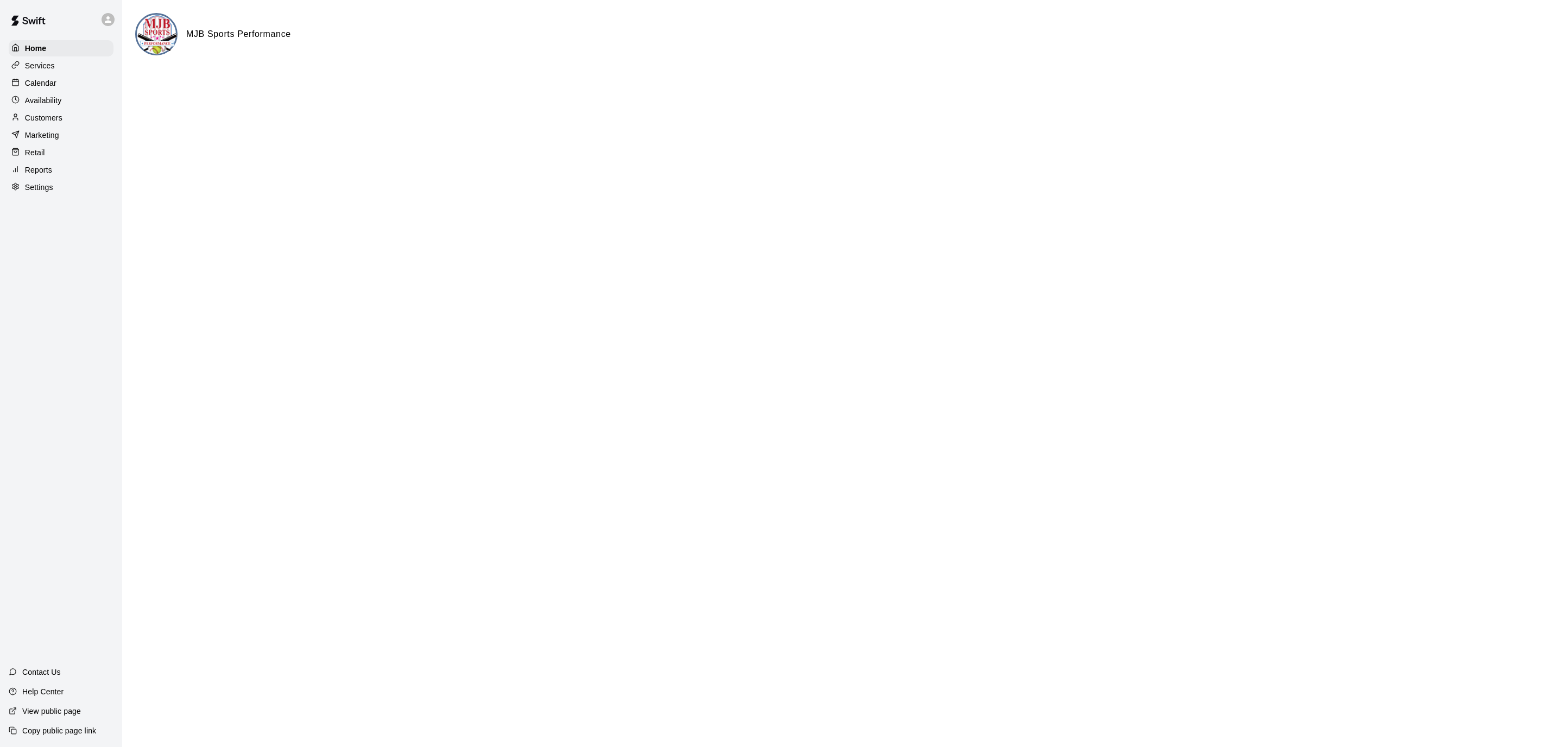
click at [64, 82] on div "Calendar" at bounding box center [61, 83] width 105 height 16
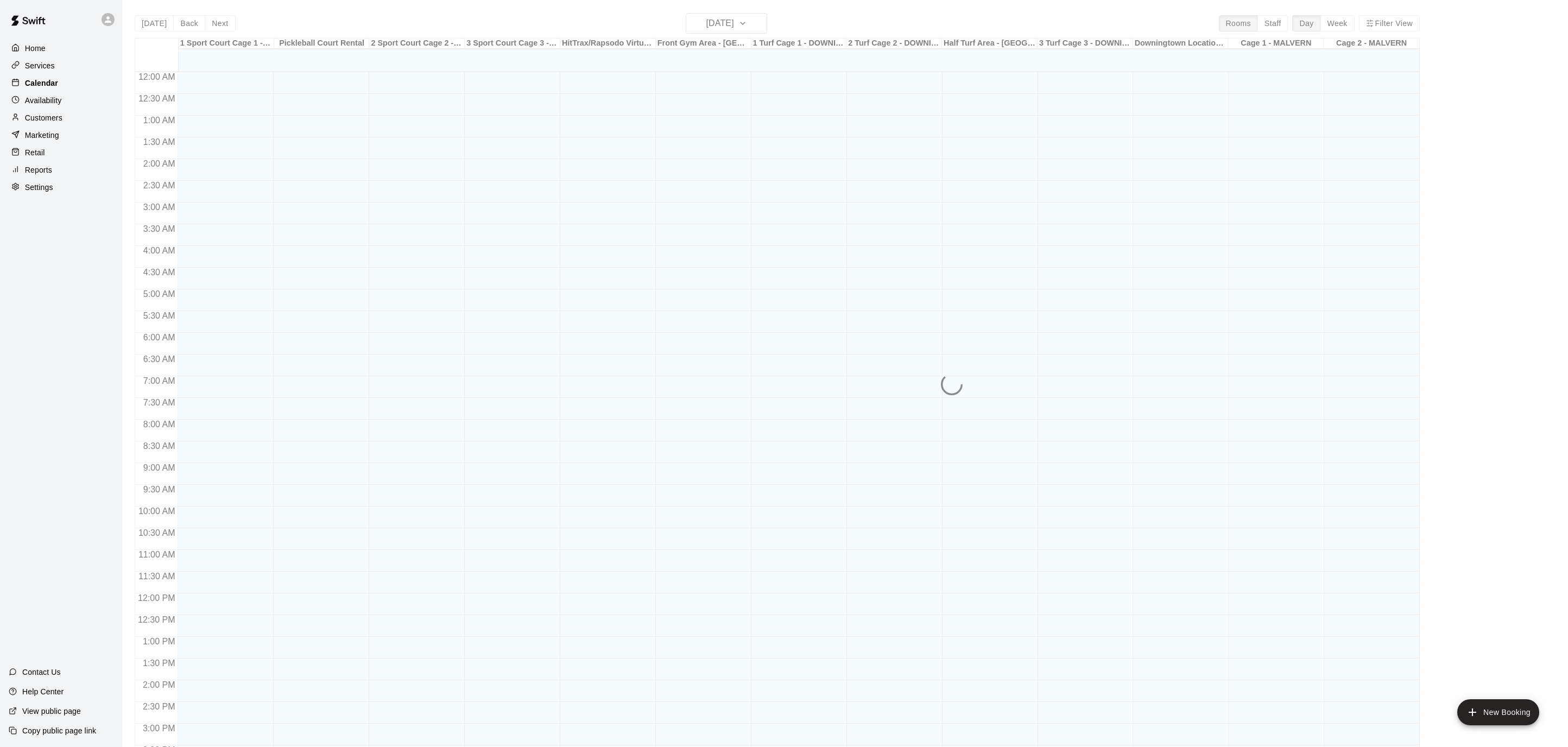
scroll to position [322, 0]
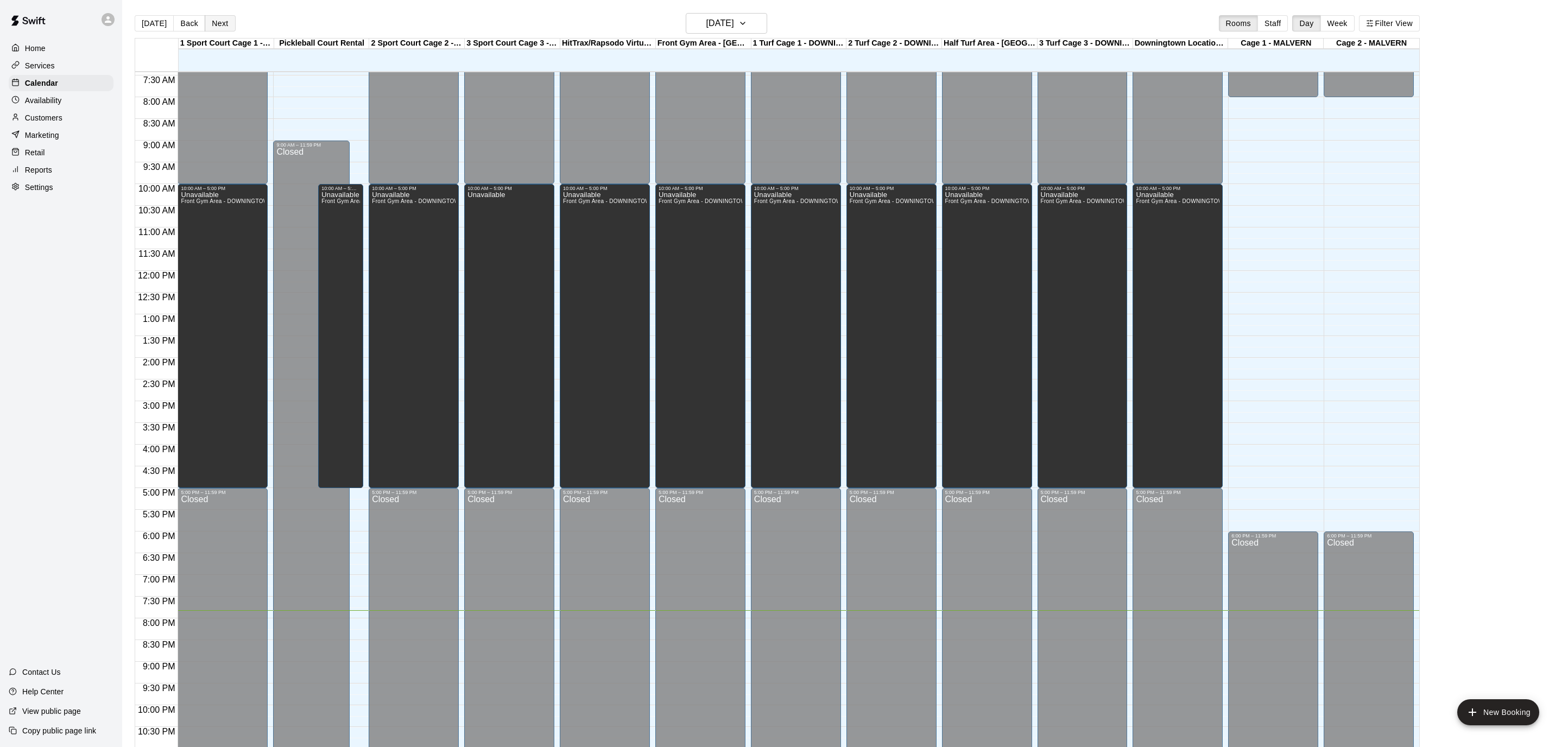
click at [216, 20] on button "Next" at bounding box center [219, 23] width 30 height 16
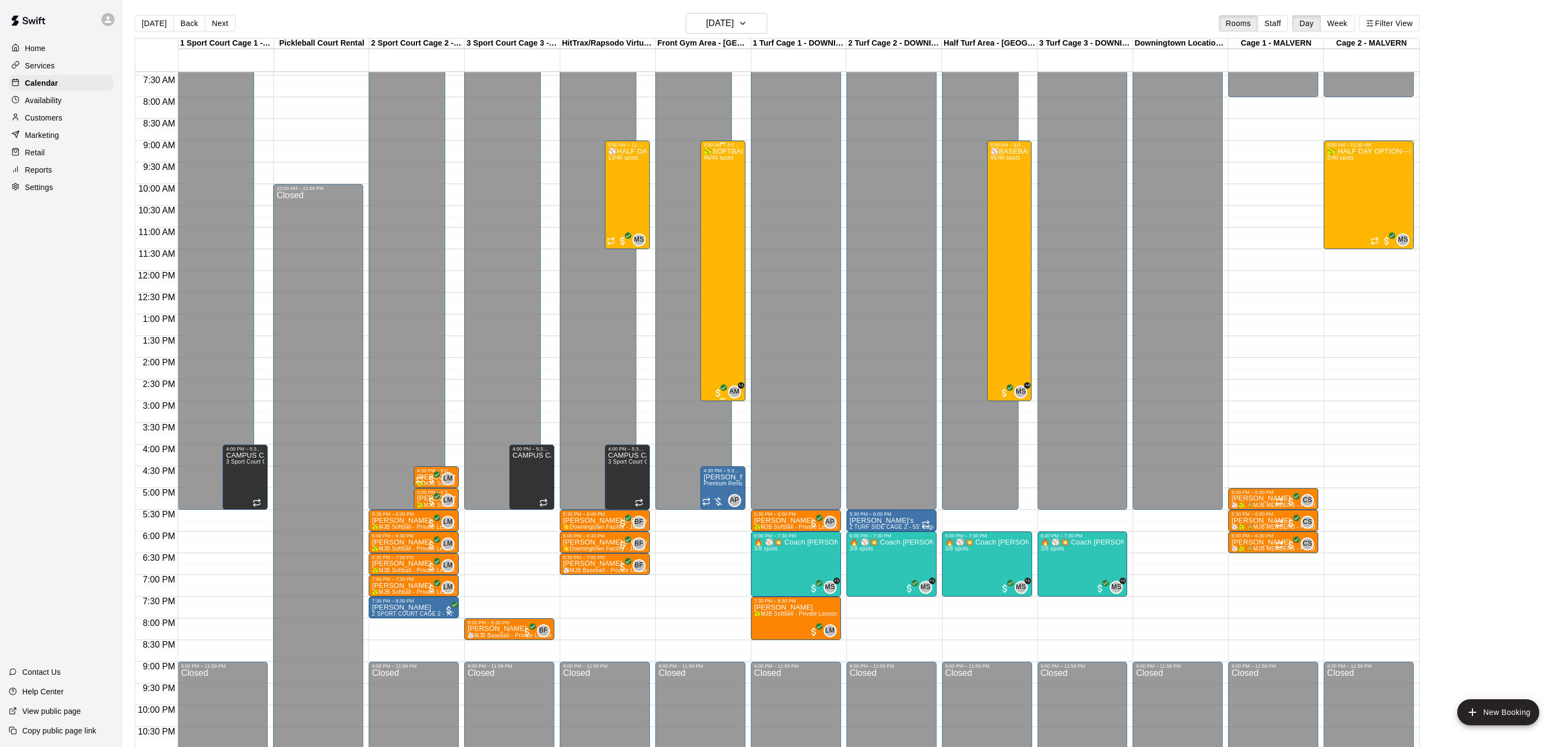
click at [720, 194] on div "🥎SOFTBALL SUMMER CAMP--SPLASH AT THE PLATE!🥎 45/46 spots" at bounding box center [723, 521] width 39 height 747
click at [714, 181] on img "edit" at bounding box center [714, 185] width 13 height 13
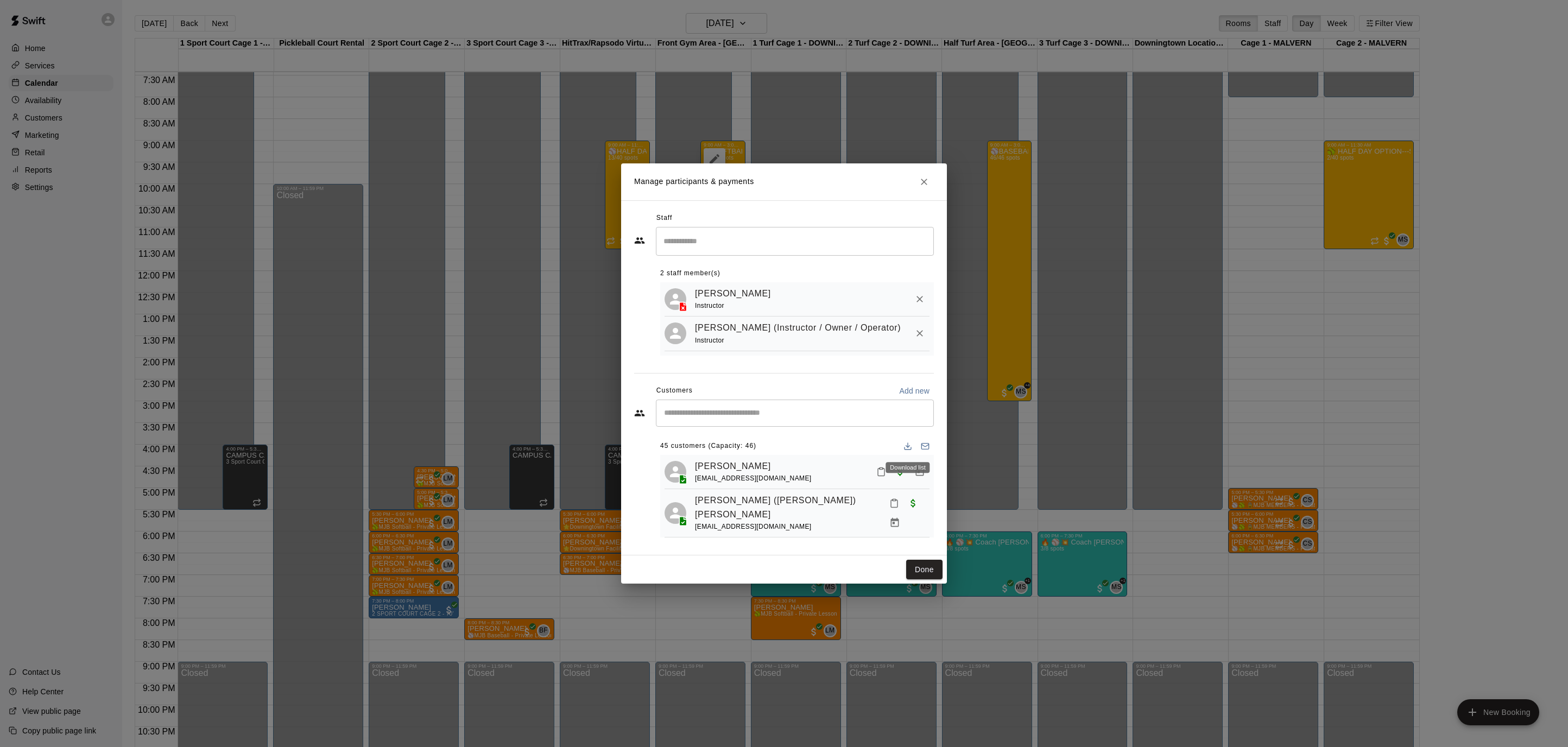
click at [905, 445] on icon "Download list" at bounding box center [907, 446] width 9 height 9
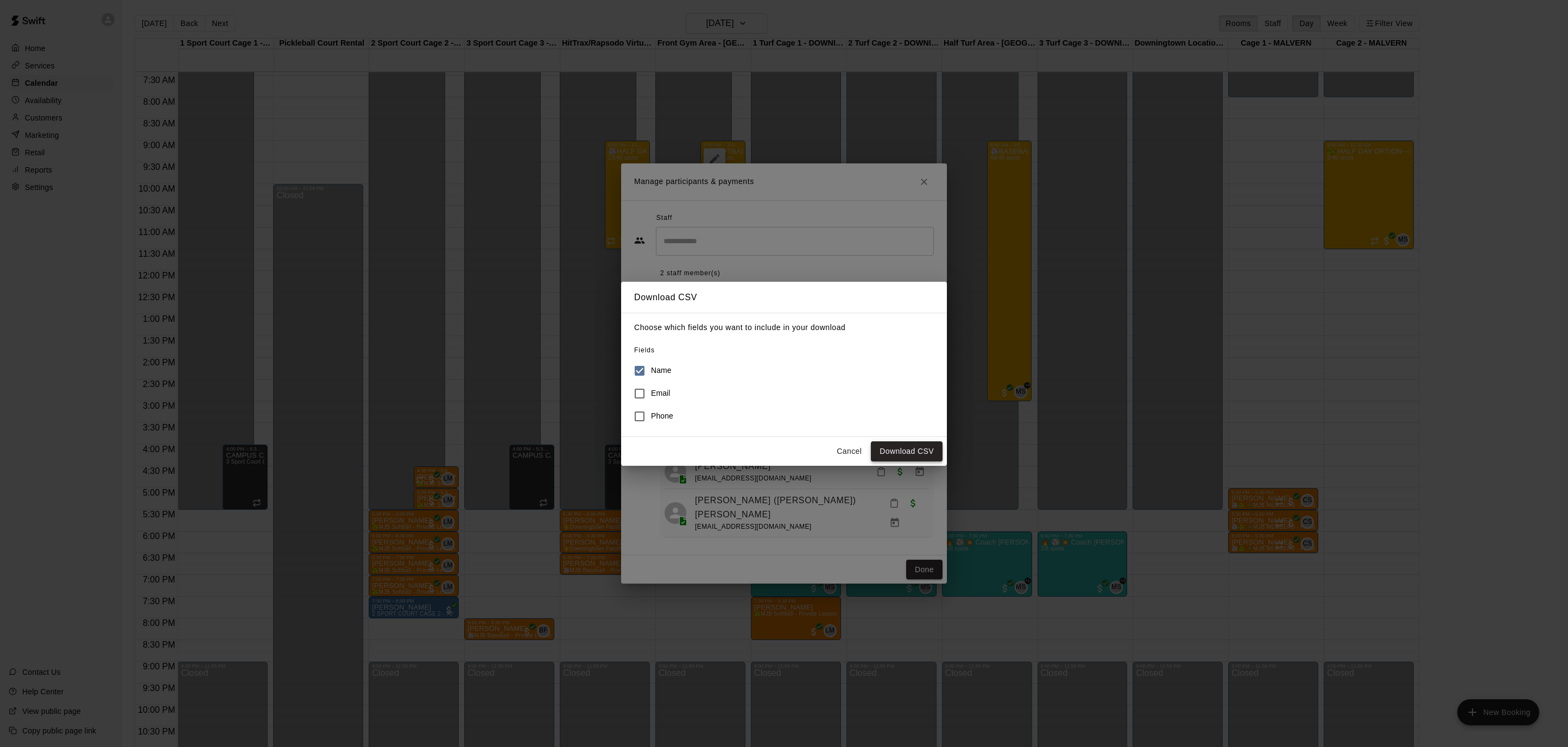
click at [925, 452] on button "Download CSV" at bounding box center [906, 452] width 72 height 20
click at [844, 446] on button "Cancel" at bounding box center [849, 452] width 35 height 20
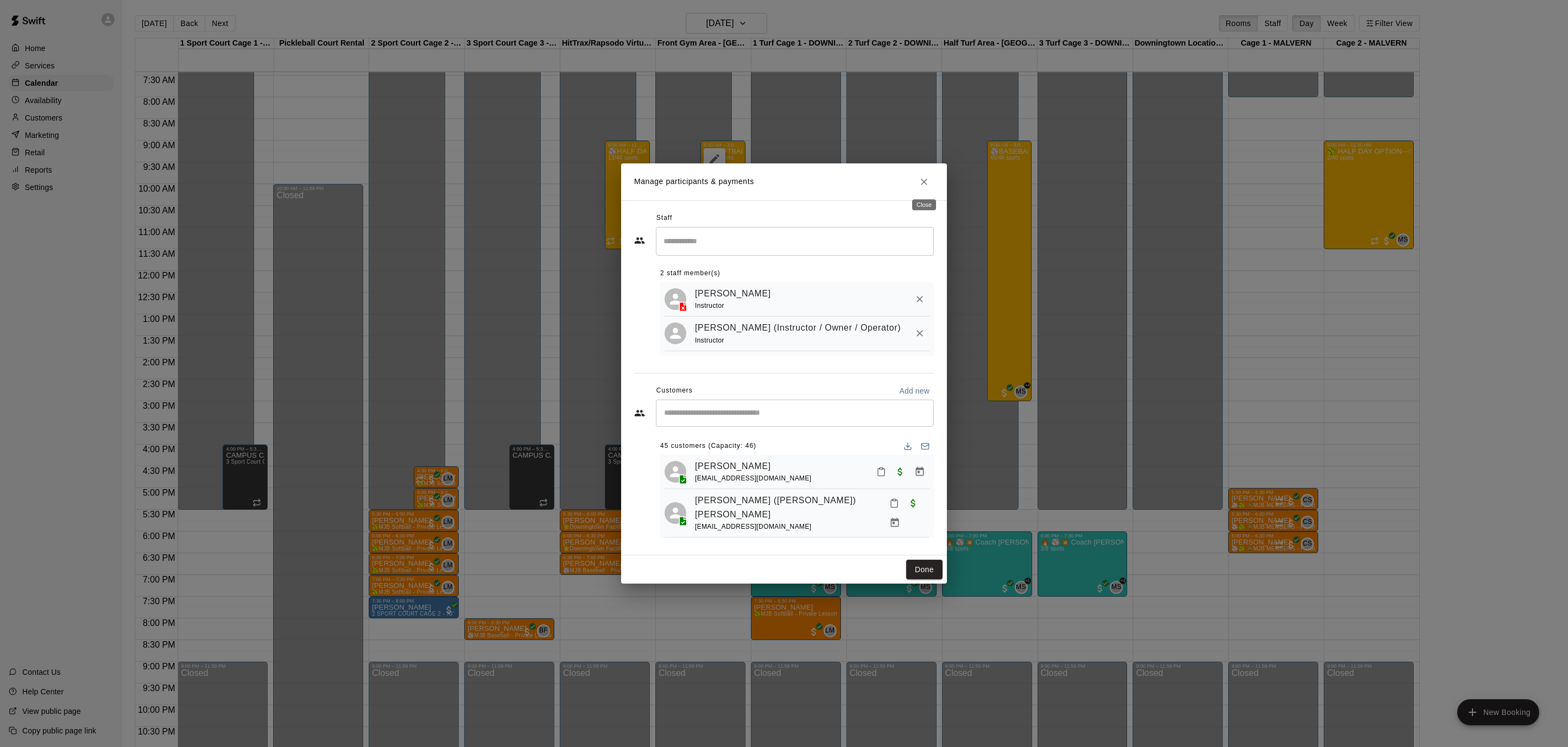
click at [923, 182] on icon "Close" at bounding box center [924, 182] width 7 height 7
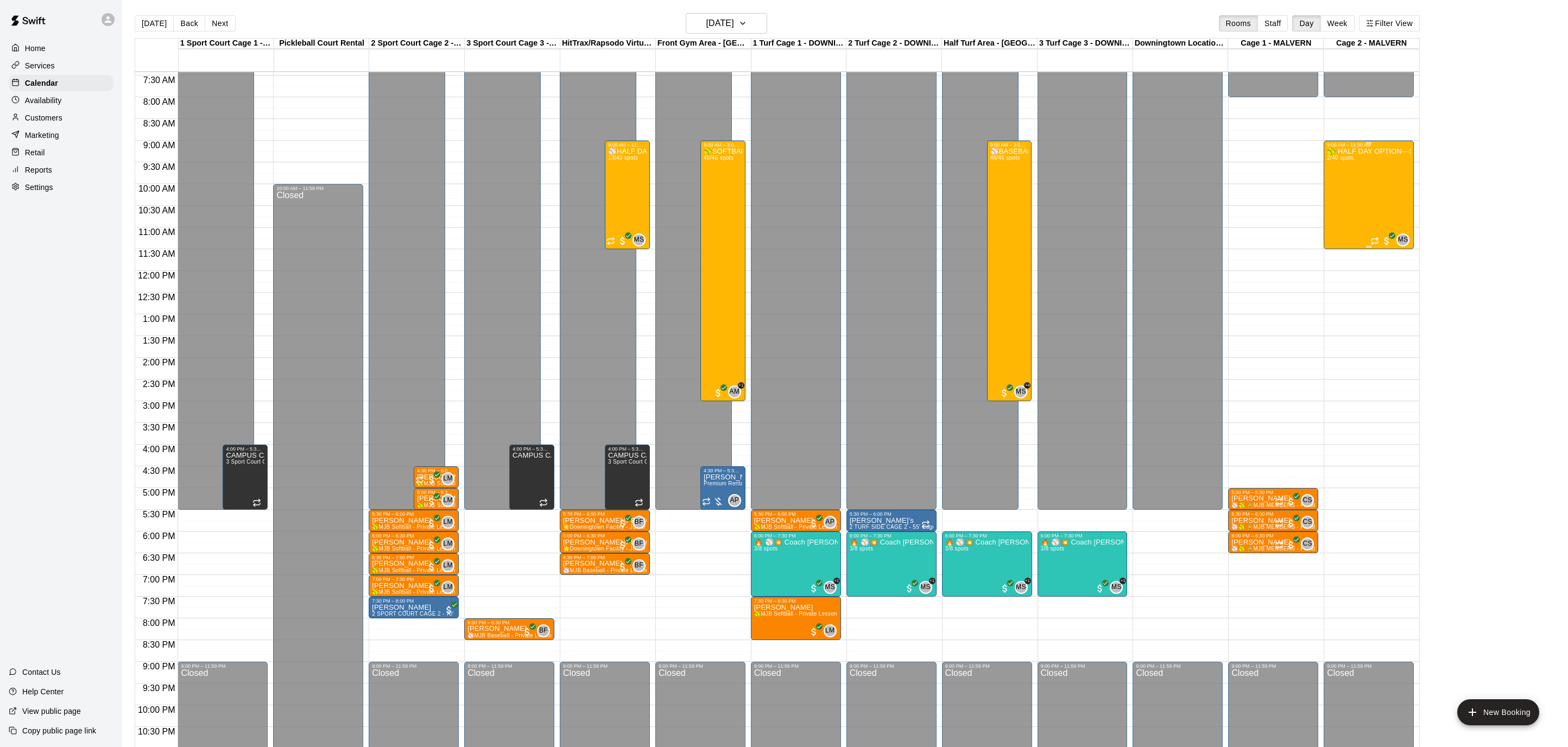
click at [1386, 180] on div "🥎 HALF DAY OPTION---SOFTBALL SUMMER CAMP--SPLASH AT THE PLATE! 🥎 2/40 spots" at bounding box center [1368, 521] width 84 height 747
click at [1337, 186] on img "edit" at bounding box center [1337, 185] width 13 height 13
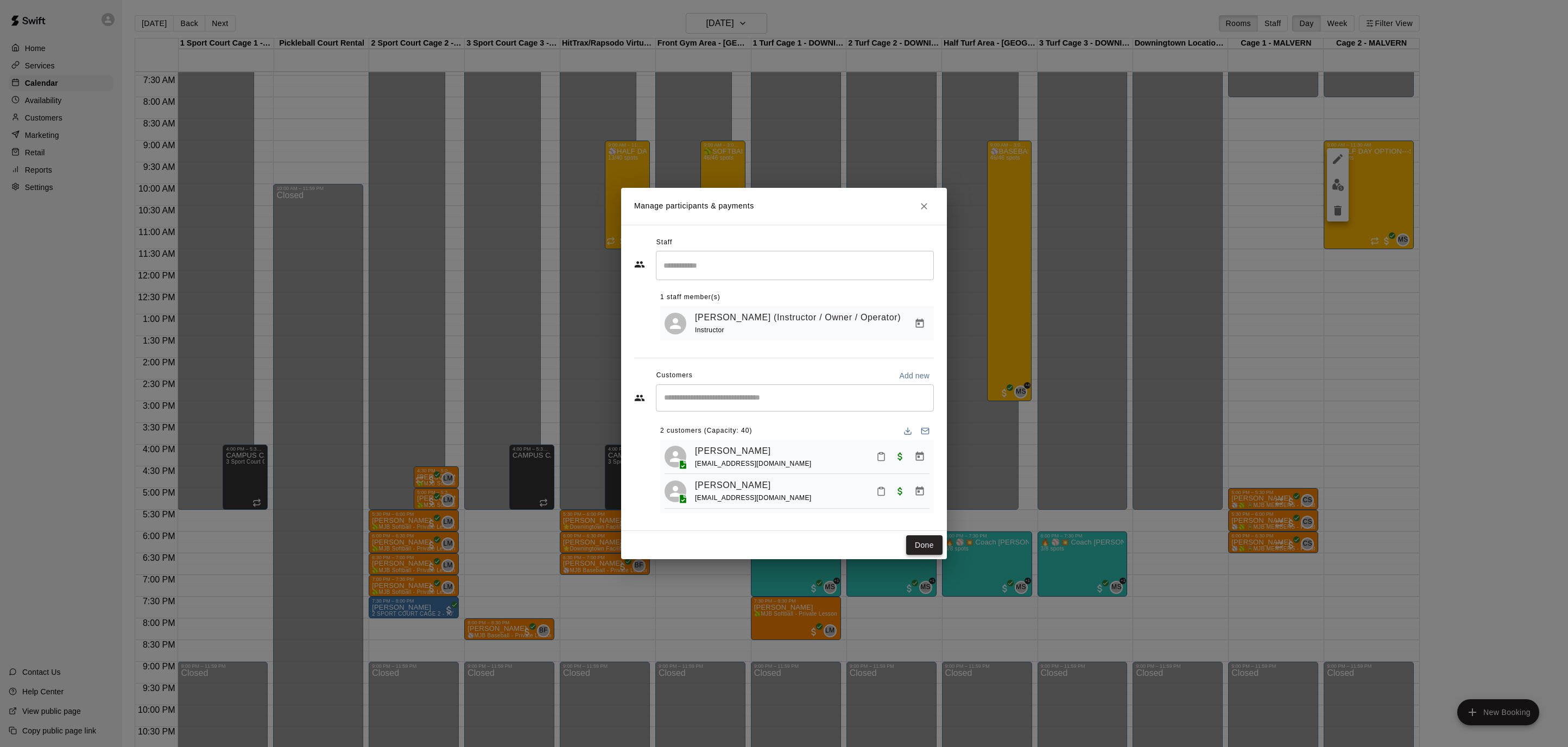
click at [925, 545] on button "Done" at bounding box center [924, 545] width 36 height 20
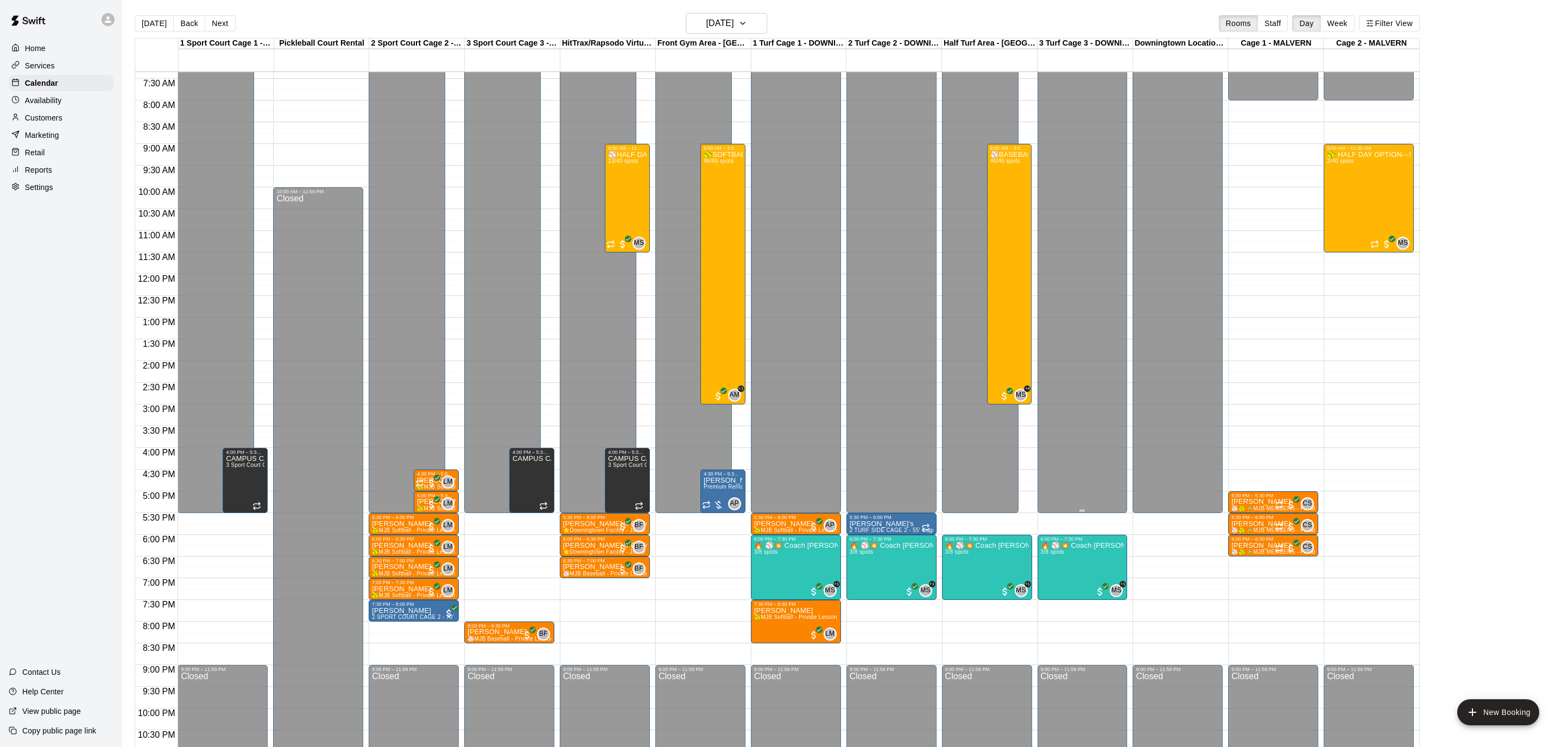
scroll to position [314, 0]
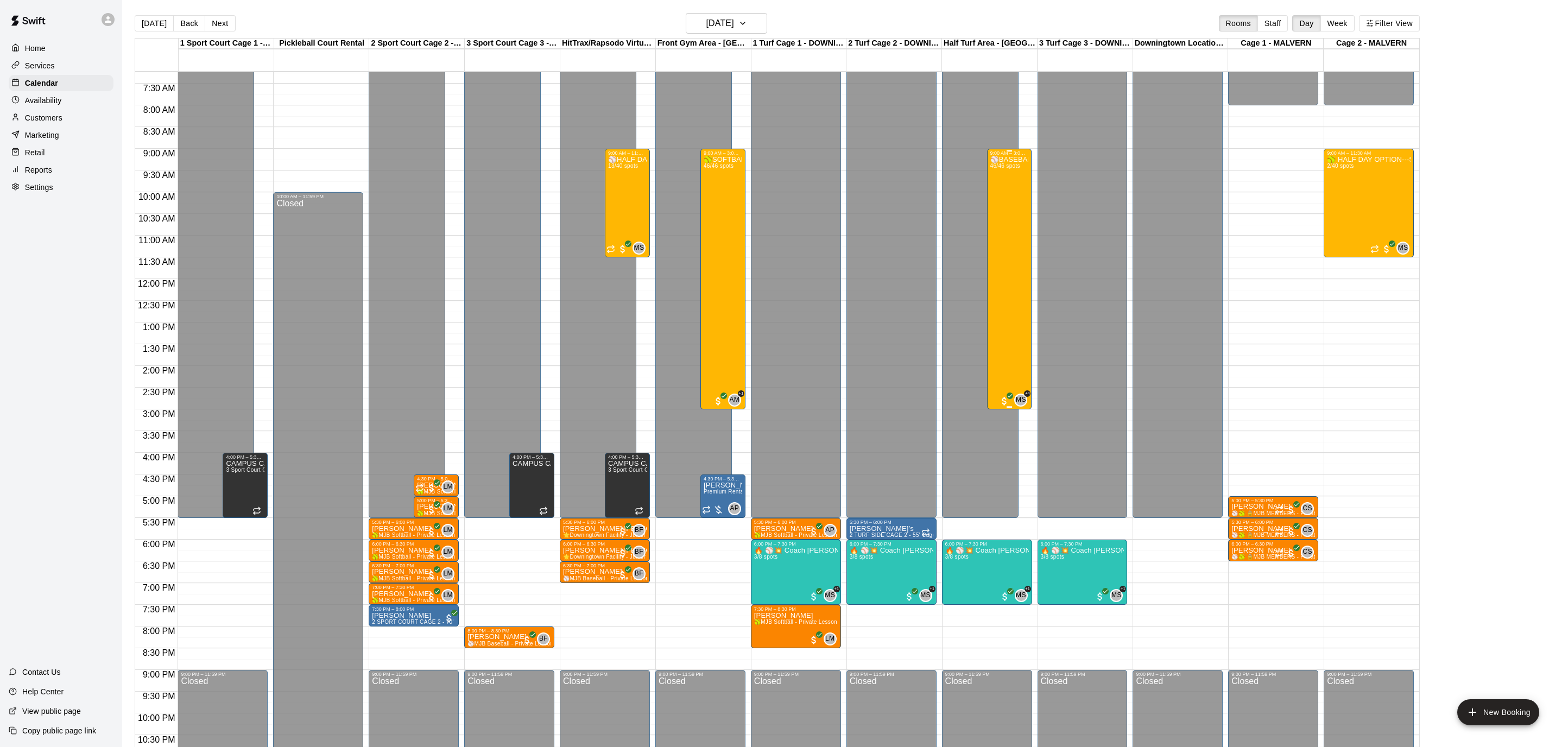
click at [1018, 273] on div "⚾️BASEBALL SUMMER CAMP--SPLASH AT THE PLATE!⚾️ 46/46 spots" at bounding box center [1010, 529] width 39 height 747
click at [1004, 194] on img "edit" at bounding box center [1000, 192] width 13 height 13
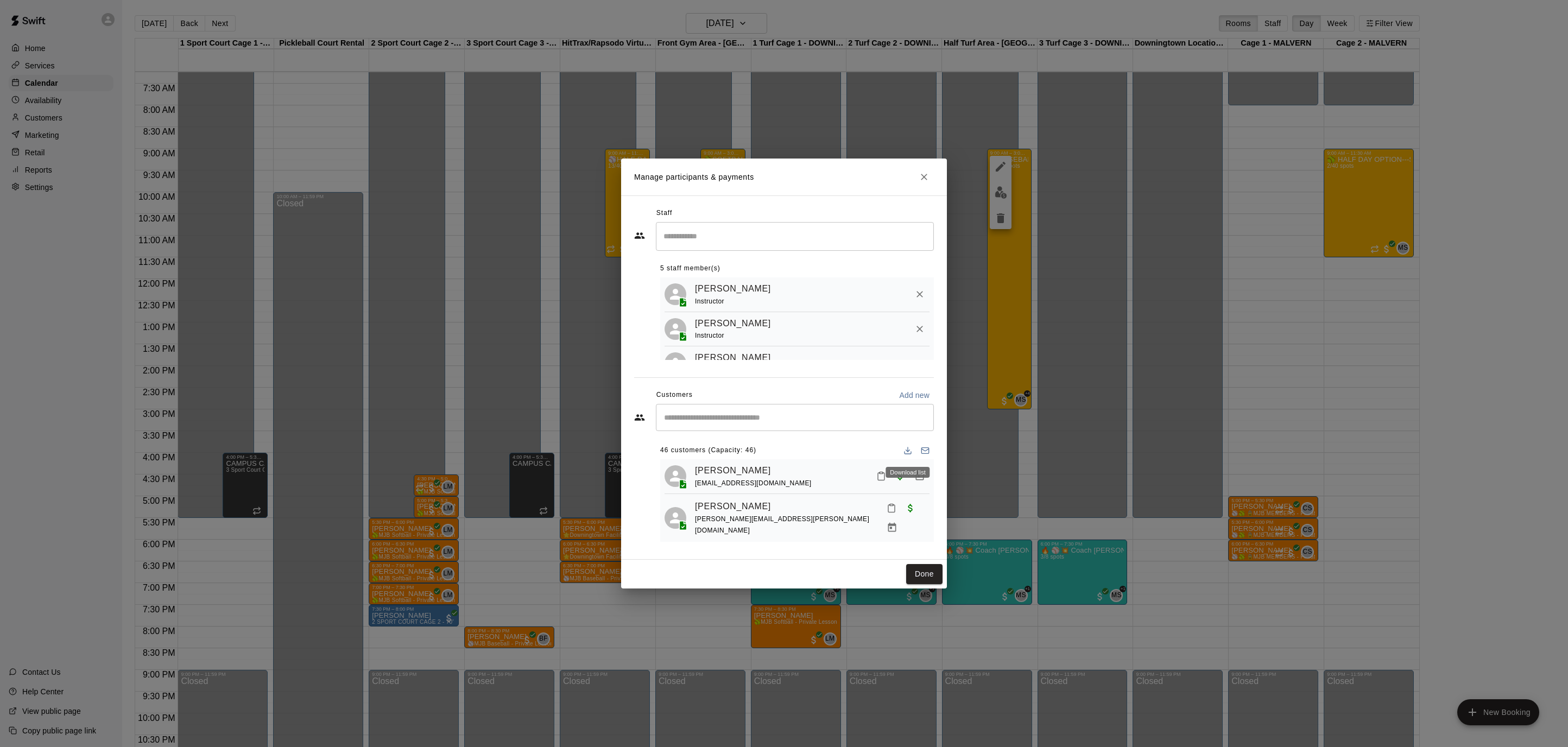
click at [909, 452] on icon "Download list" at bounding box center [907, 450] width 9 height 9
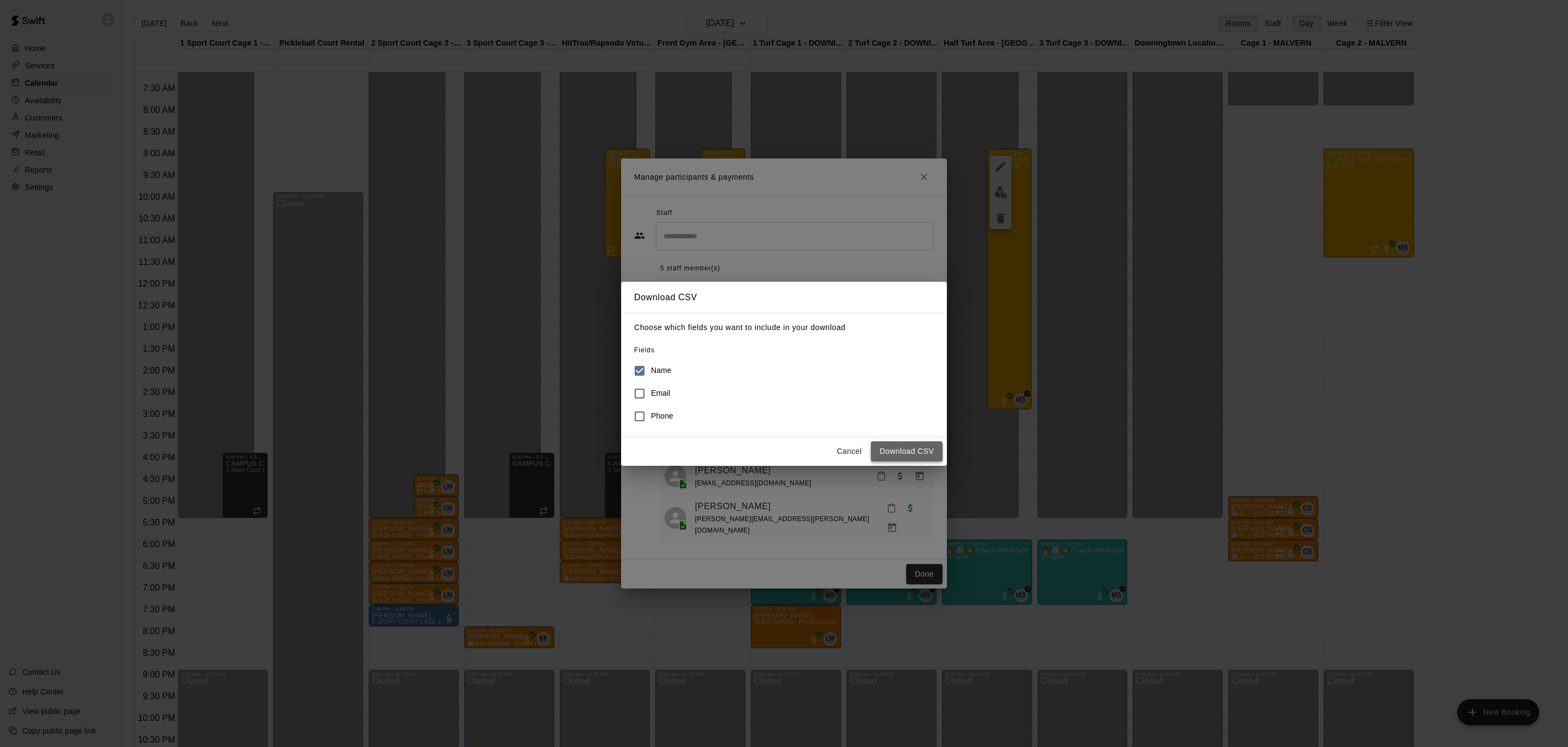
click at [895, 452] on button "Download CSV" at bounding box center [906, 452] width 72 height 20
click at [917, 451] on button "Download CSV" at bounding box center [906, 452] width 72 height 20
click at [849, 453] on button "Cancel" at bounding box center [849, 452] width 35 height 20
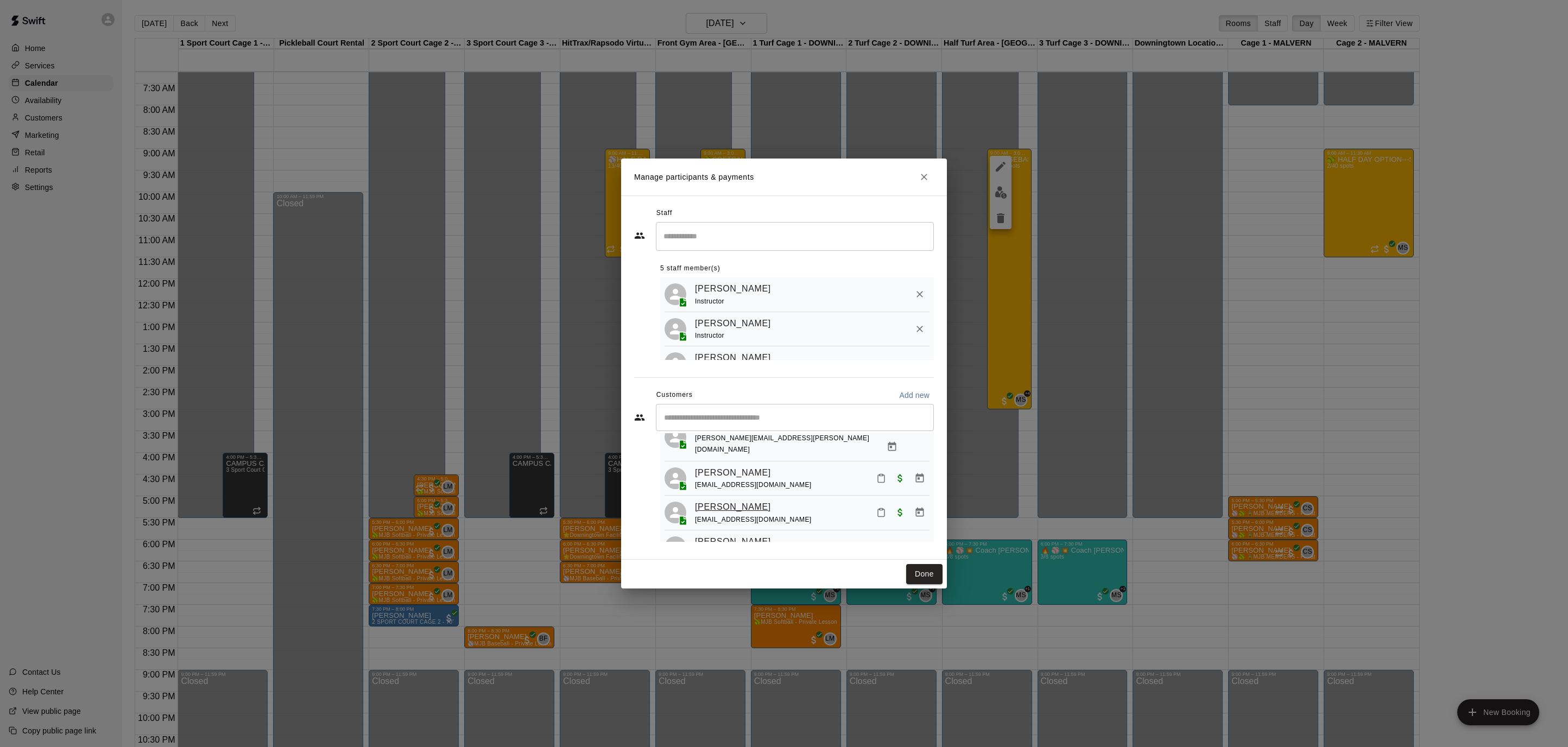
scroll to position [79, 0]
click at [722, 502] on link "[PERSON_NAME]" at bounding box center [732, 508] width 76 height 14
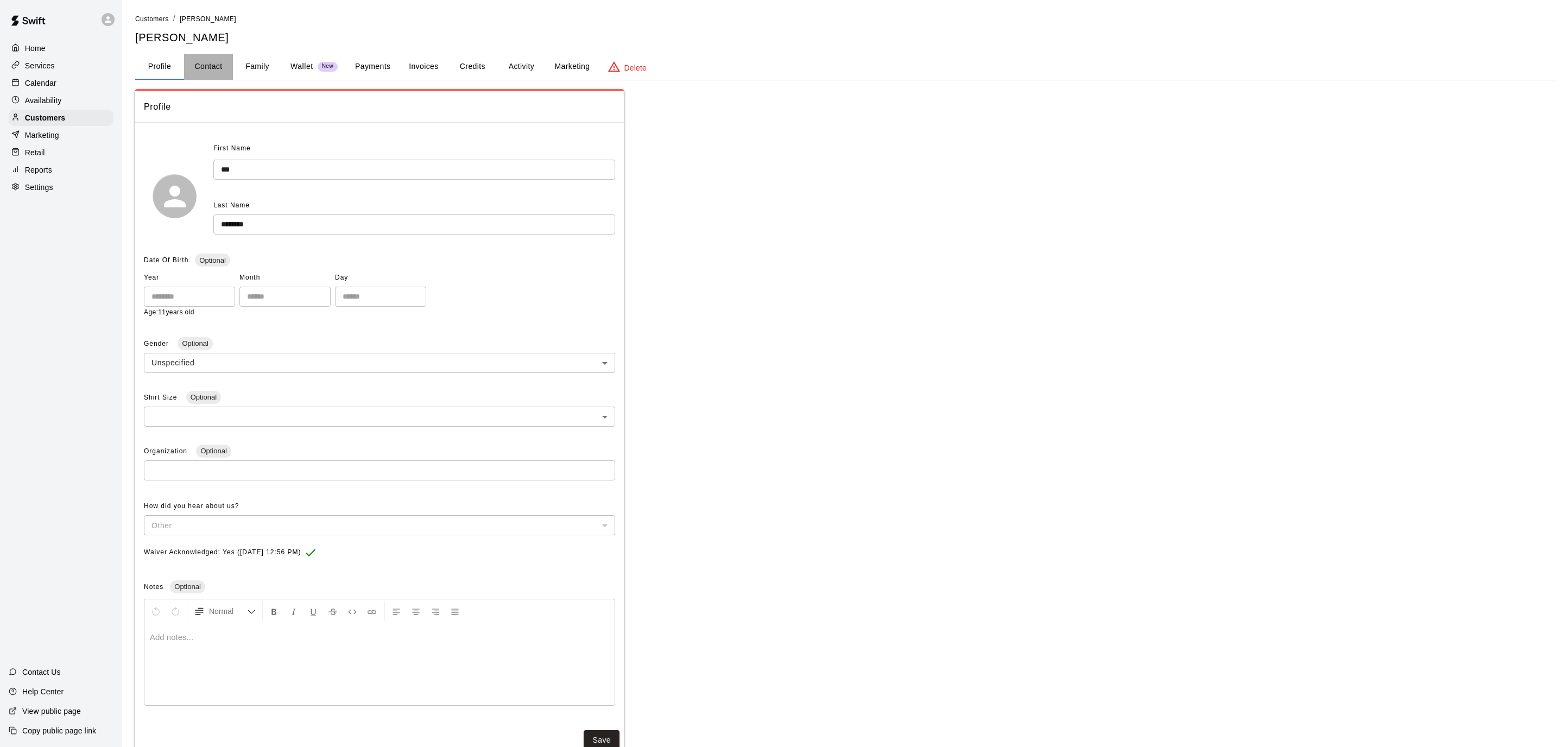
click at [213, 63] on button "Contact" at bounding box center [208, 66] width 49 height 26
select select "**"
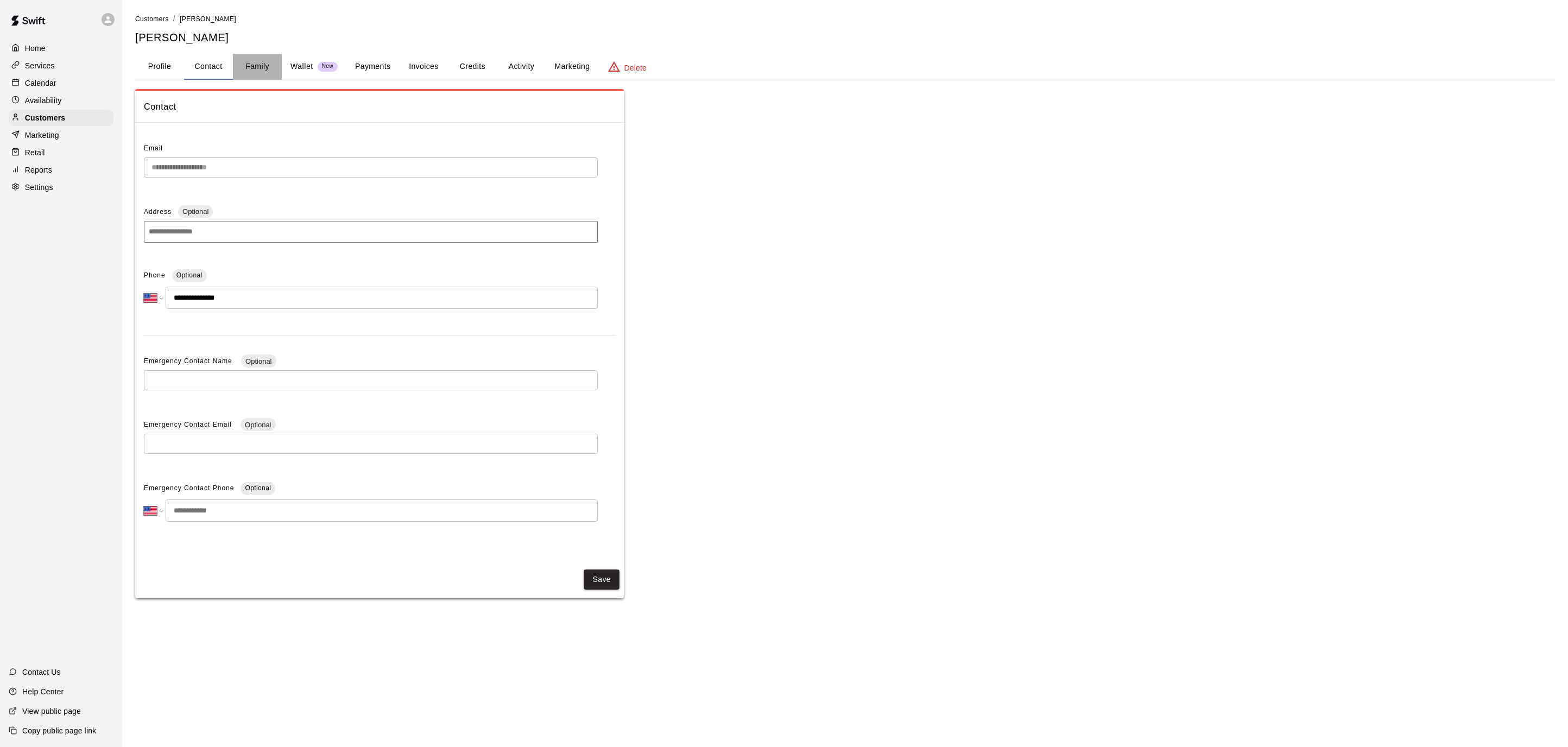
click at [245, 64] on button "Family" at bounding box center [257, 66] width 49 height 26
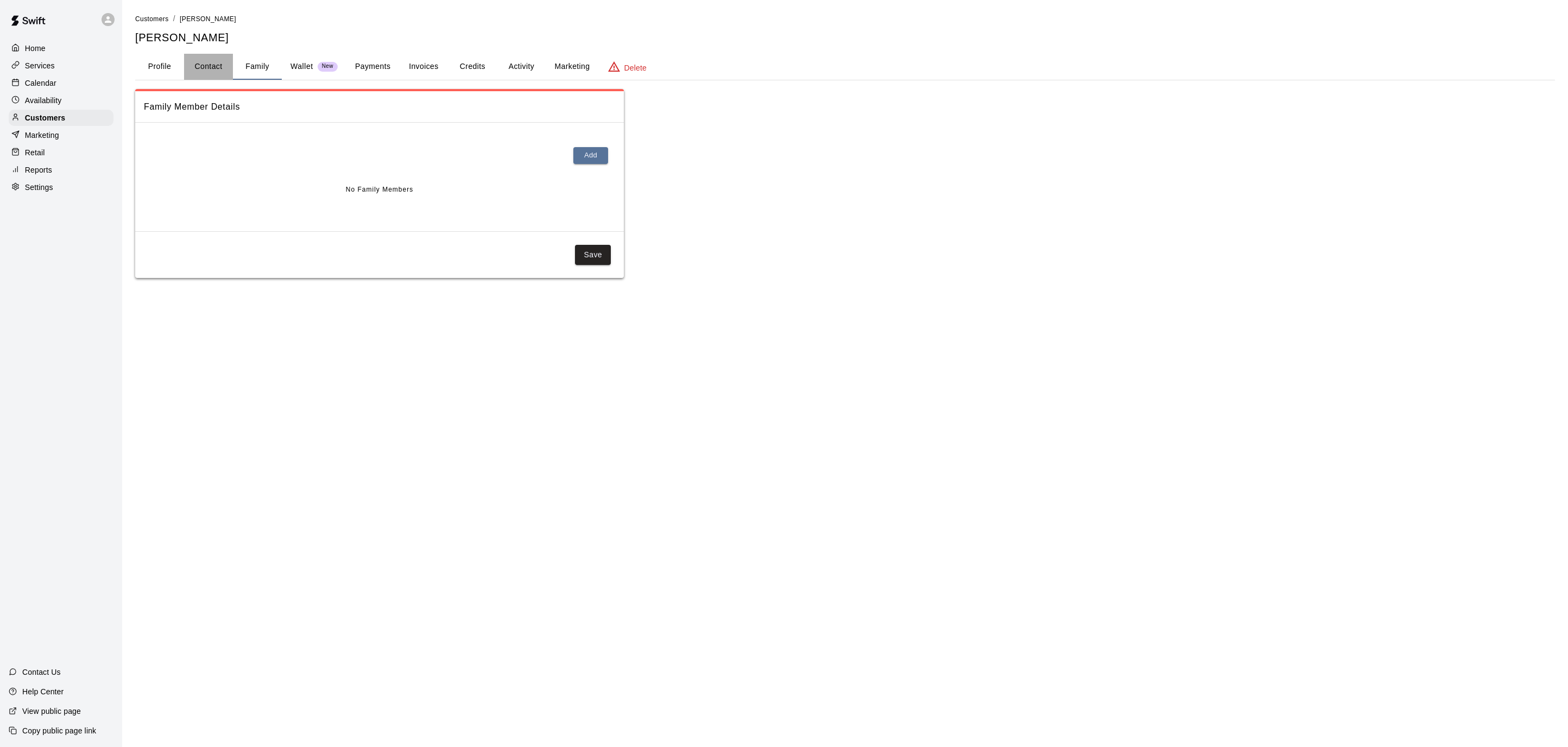
click at [199, 66] on button "Contact" at bounding box center [208, 66] width 49 height 26
select select "**"
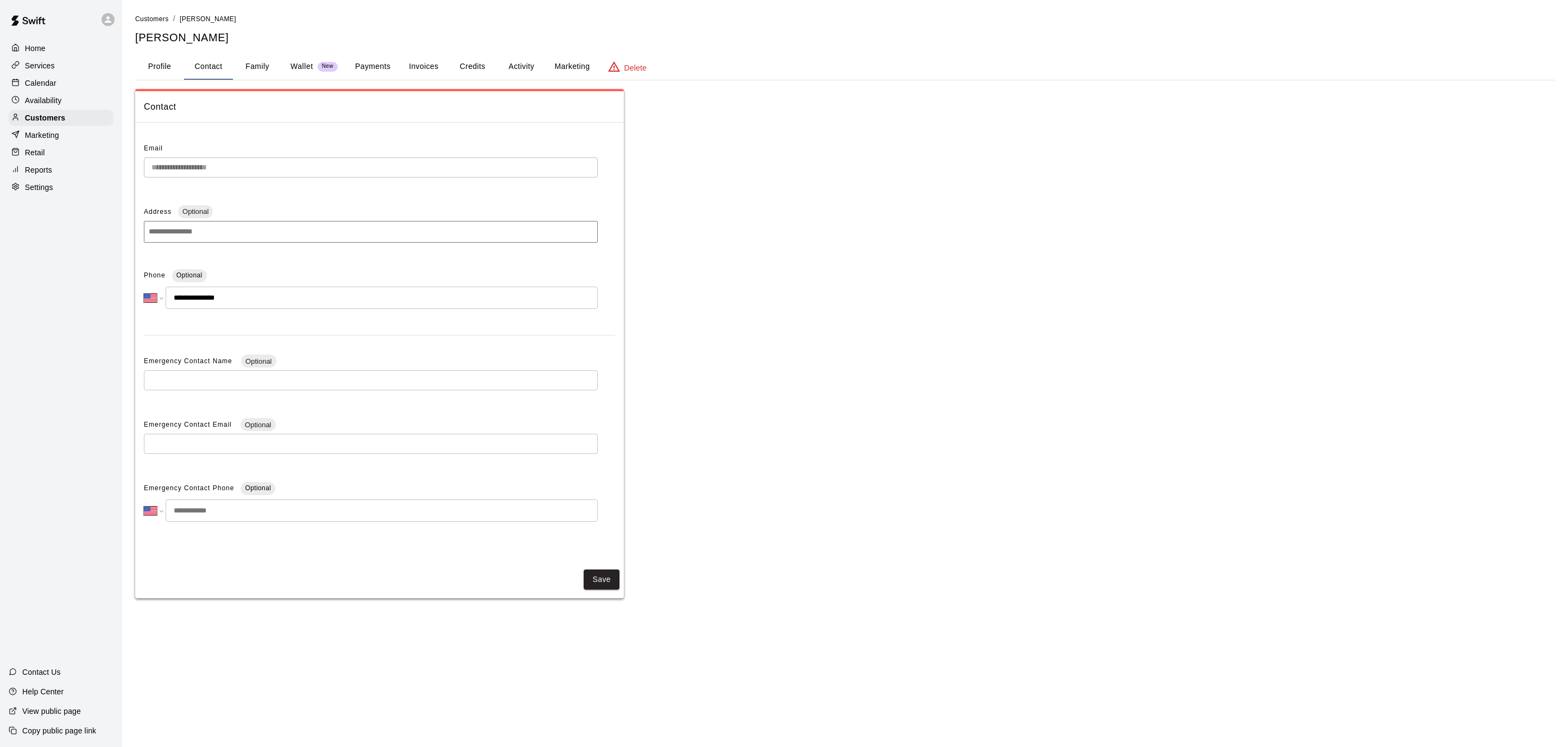
click at [164, 65] on button "Profile" at bounding box center [159, 66] width 49 height 26
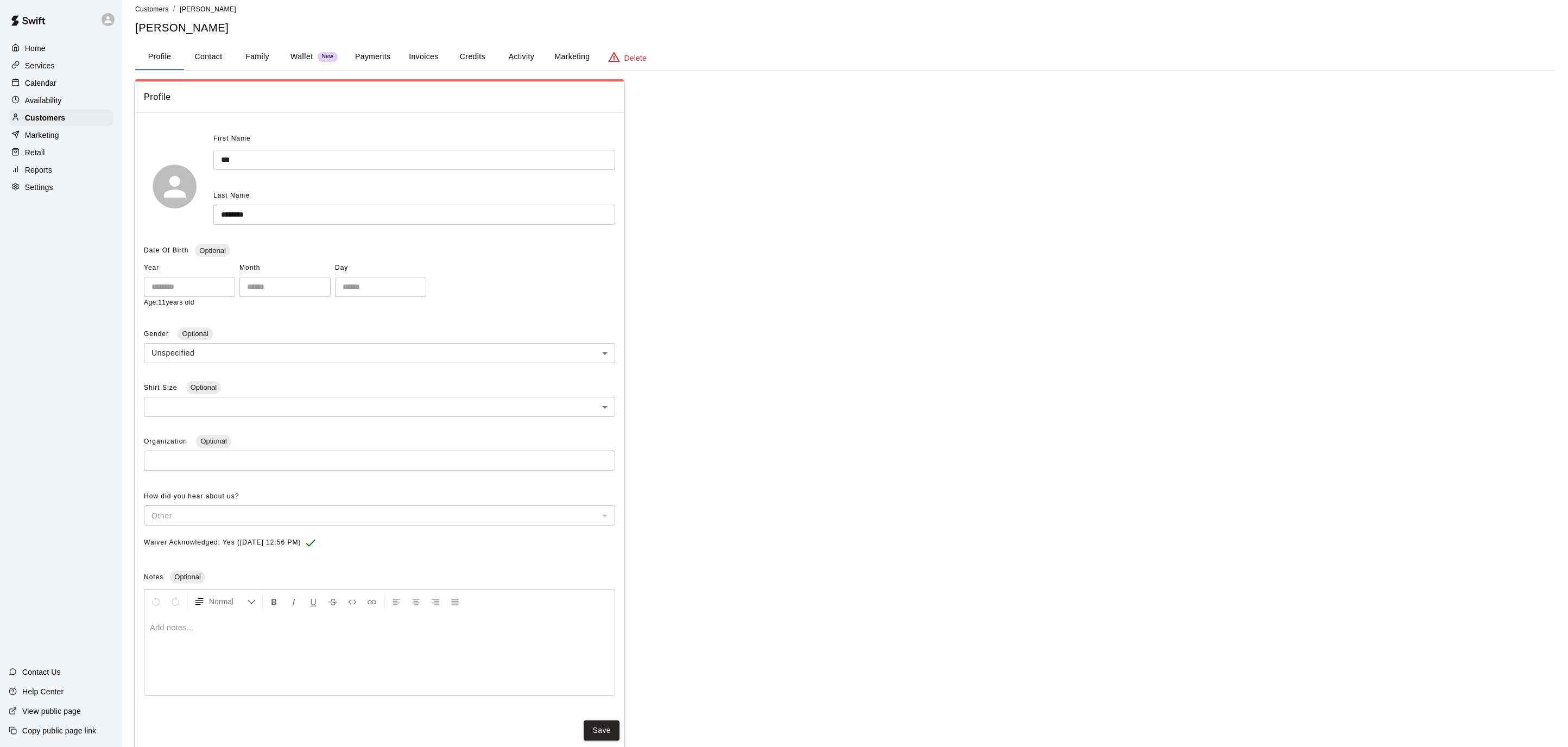
scroll to position [3, 0]
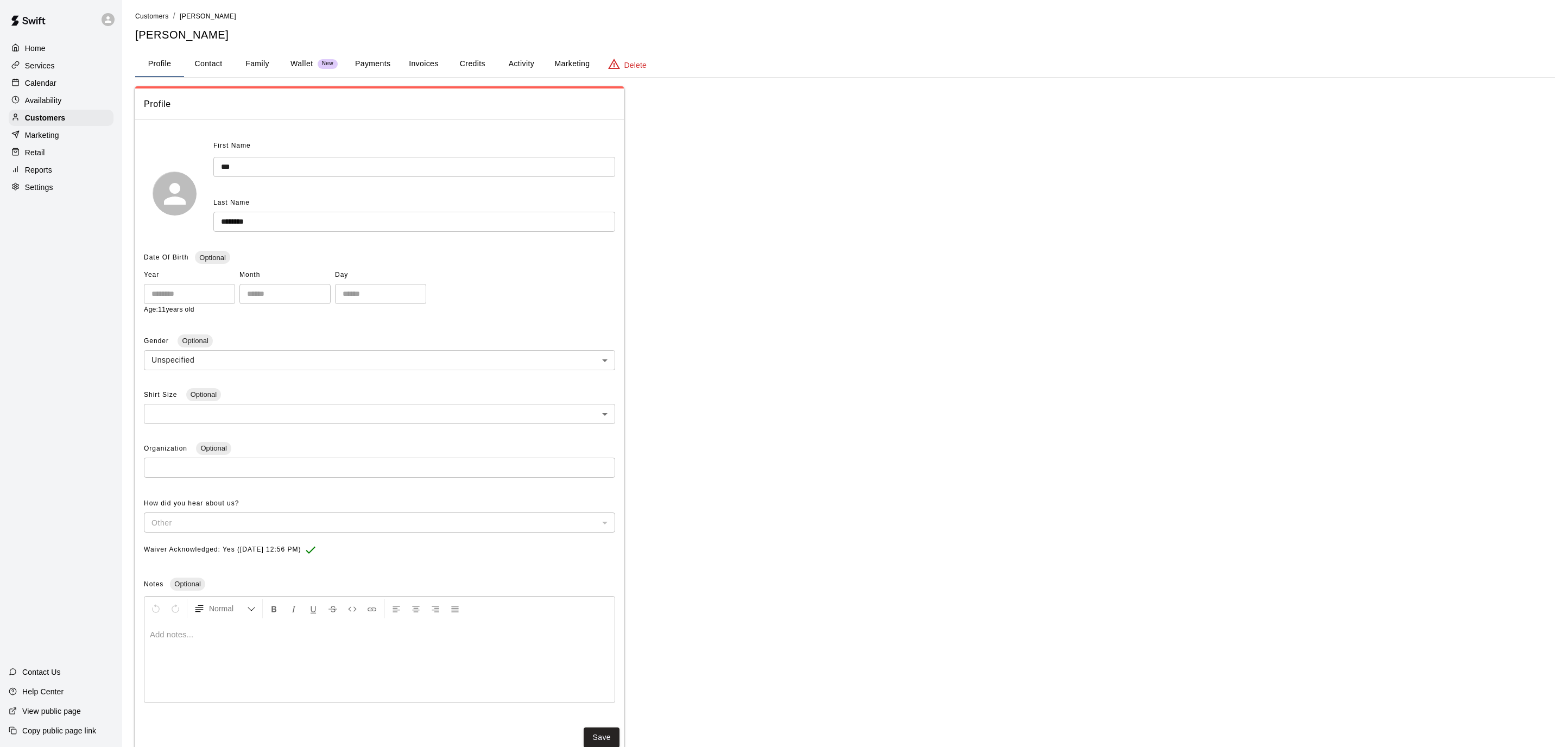
click at [216, 62] on button "Contact" at bounding box center [208, 64] width 49 height 26
select select "**"
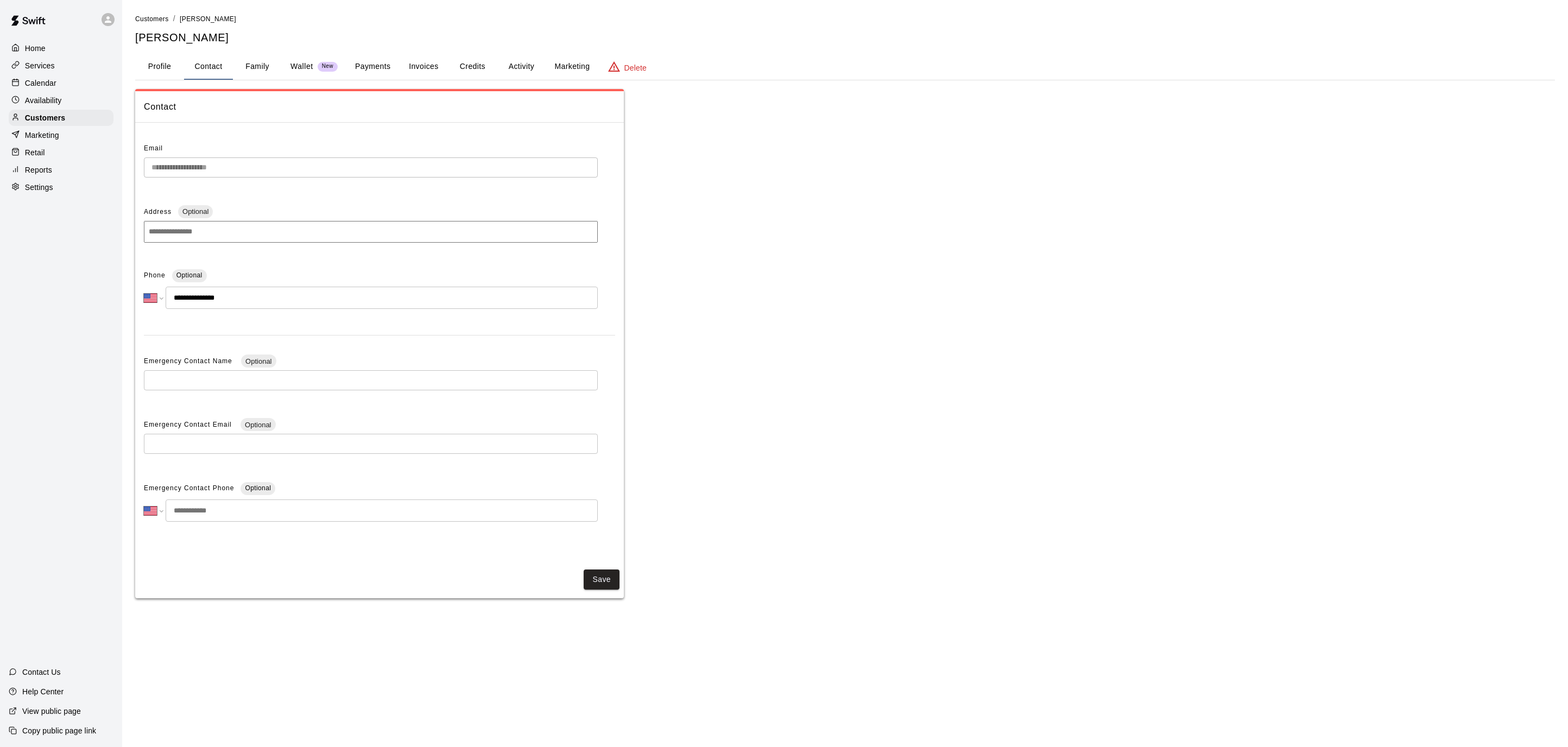
scroll to position [0, 0]
click at [207, 66] on button "Contact" at bounding box center [208, 66] width 49 height 26
click at [154, 62] on button "Profile" at bounding box center [159, 66] width 49 height 26
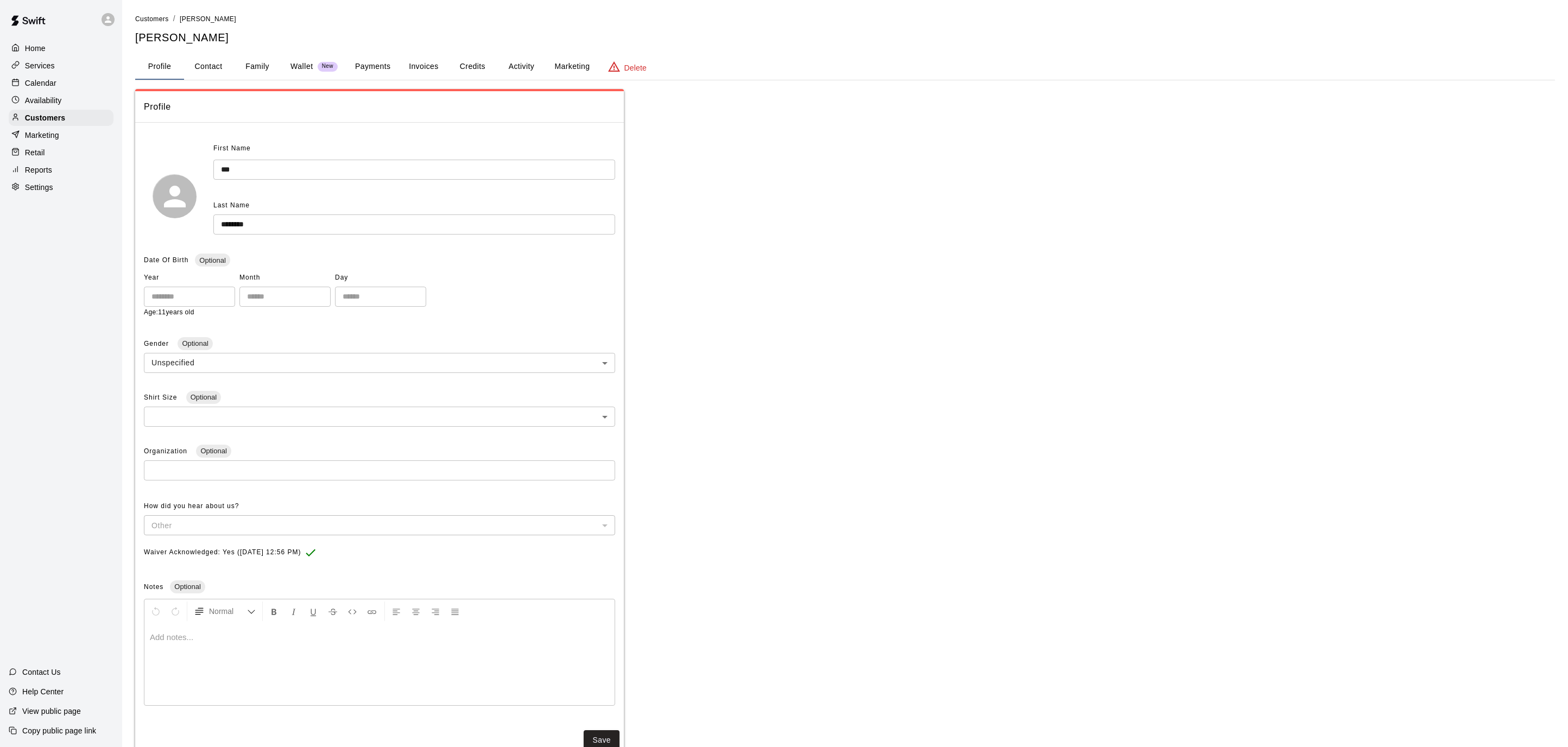
click at [61, 55] on div "Home" at bounding box center [61, 48] width 105 height 16
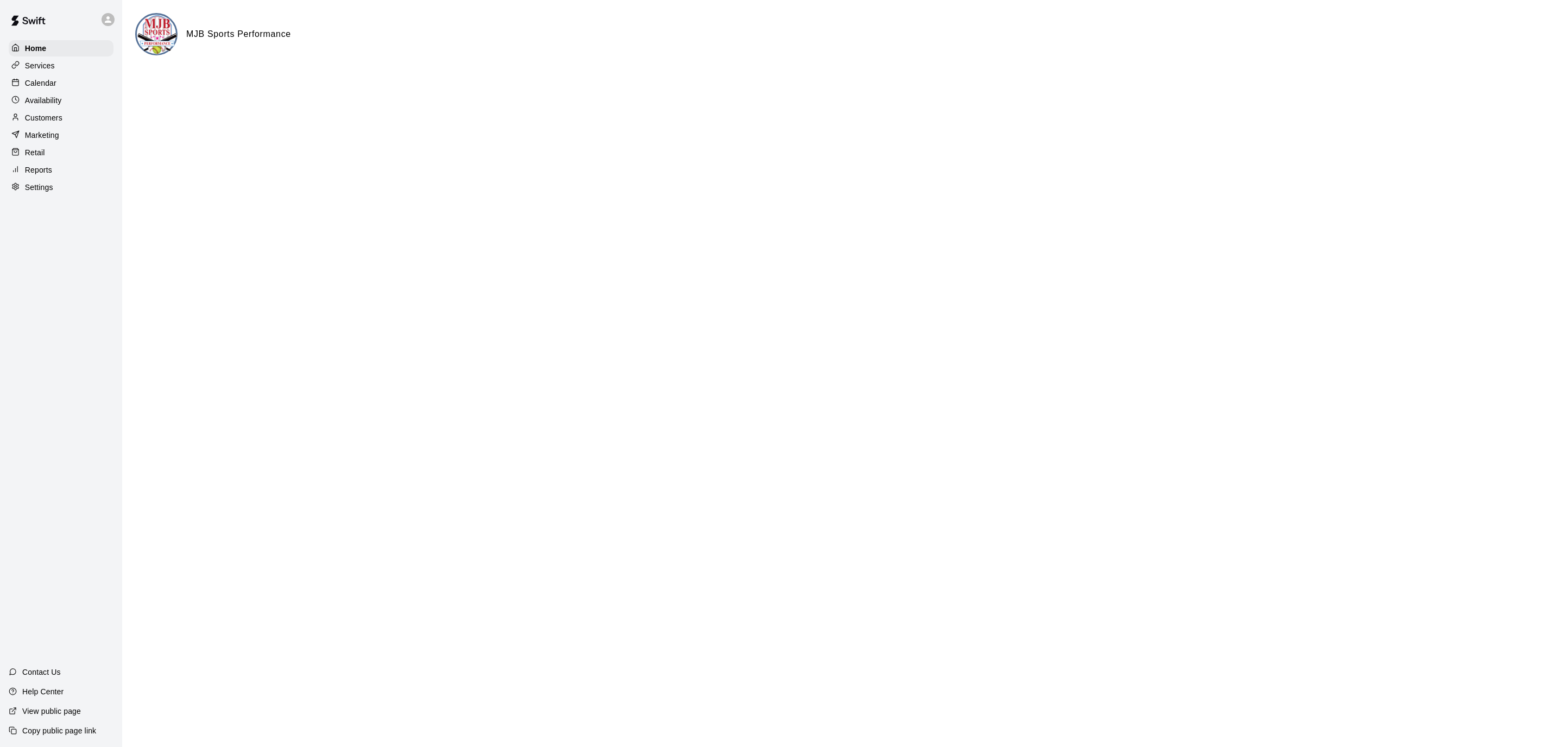
click at [51, 62] on p "Services" at bounding box center [40, 66] width 30 height 11
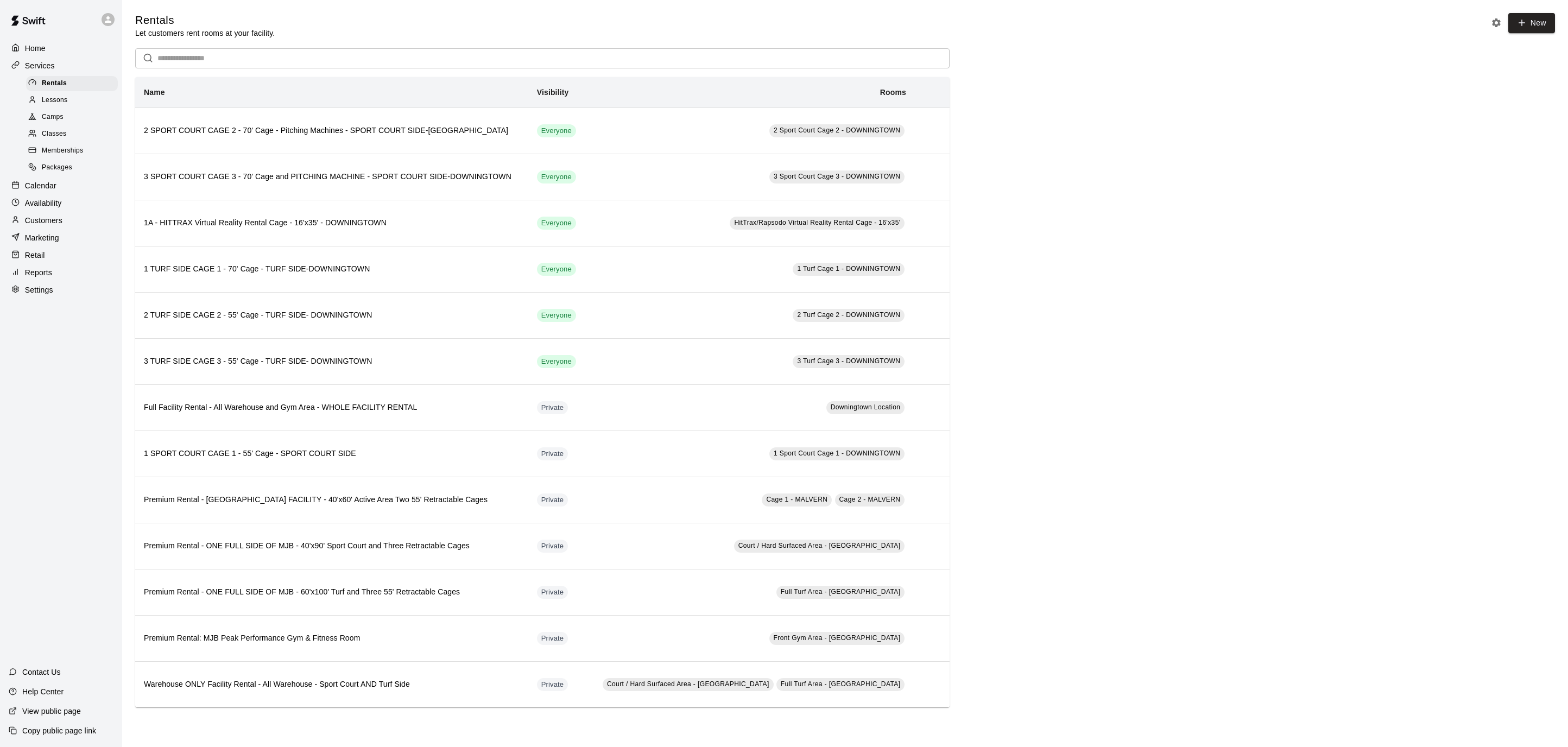
click at [60, 191] on div "Calendar" at bounding box center [61, 186] width 105 height 16
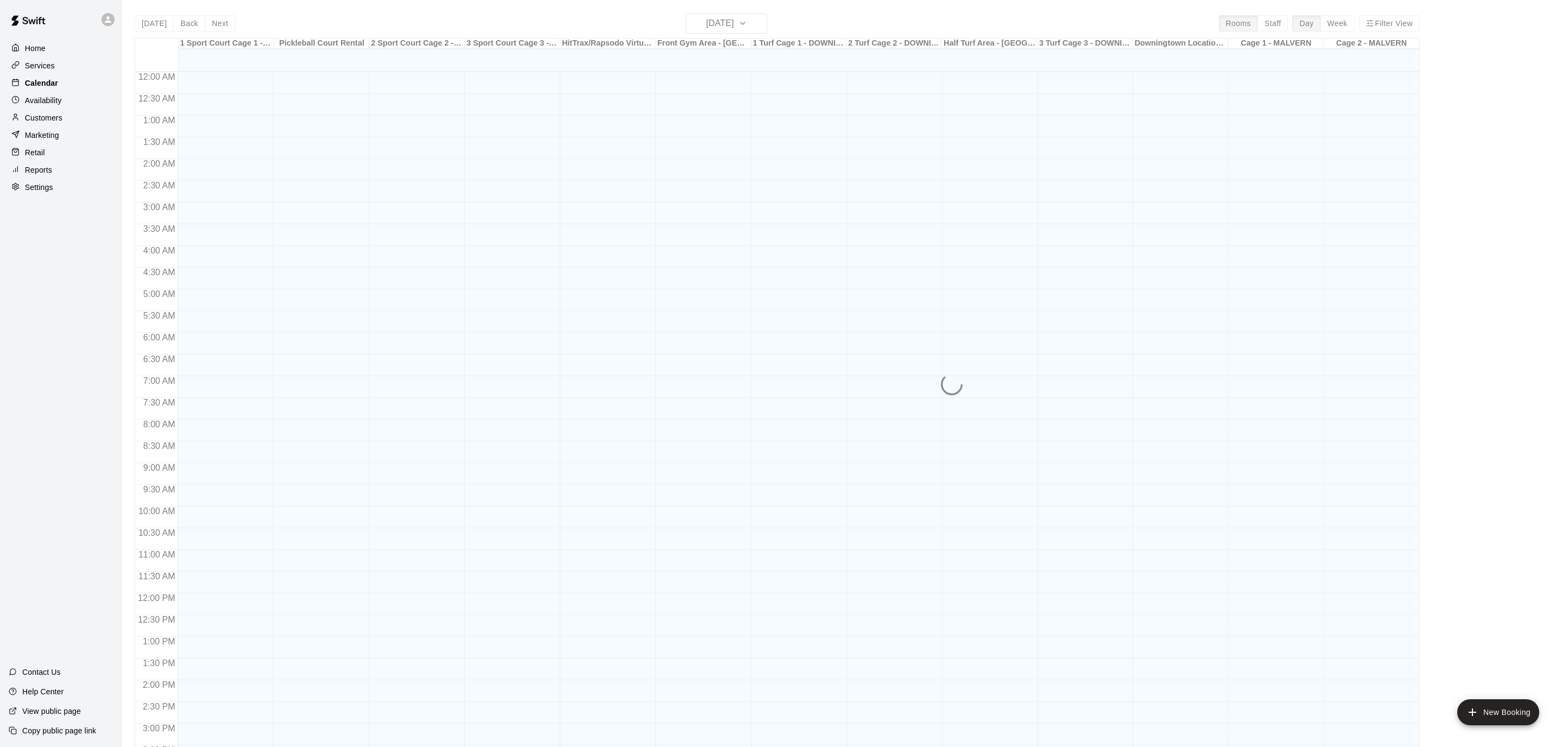
scroll to position [322, 0]
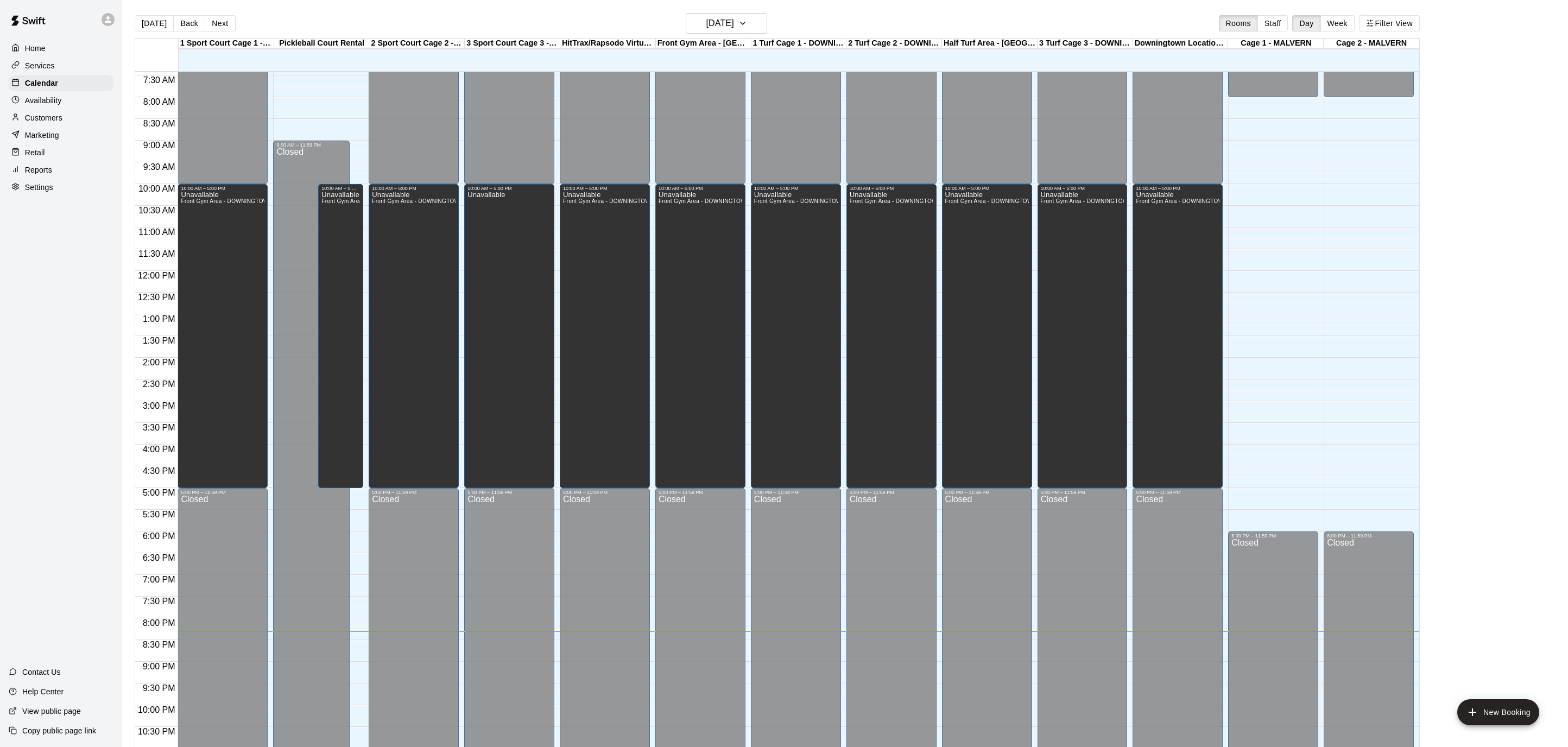
click at [212, 23] on button "Next" at bounding box center [219, 23] width 30 height 16
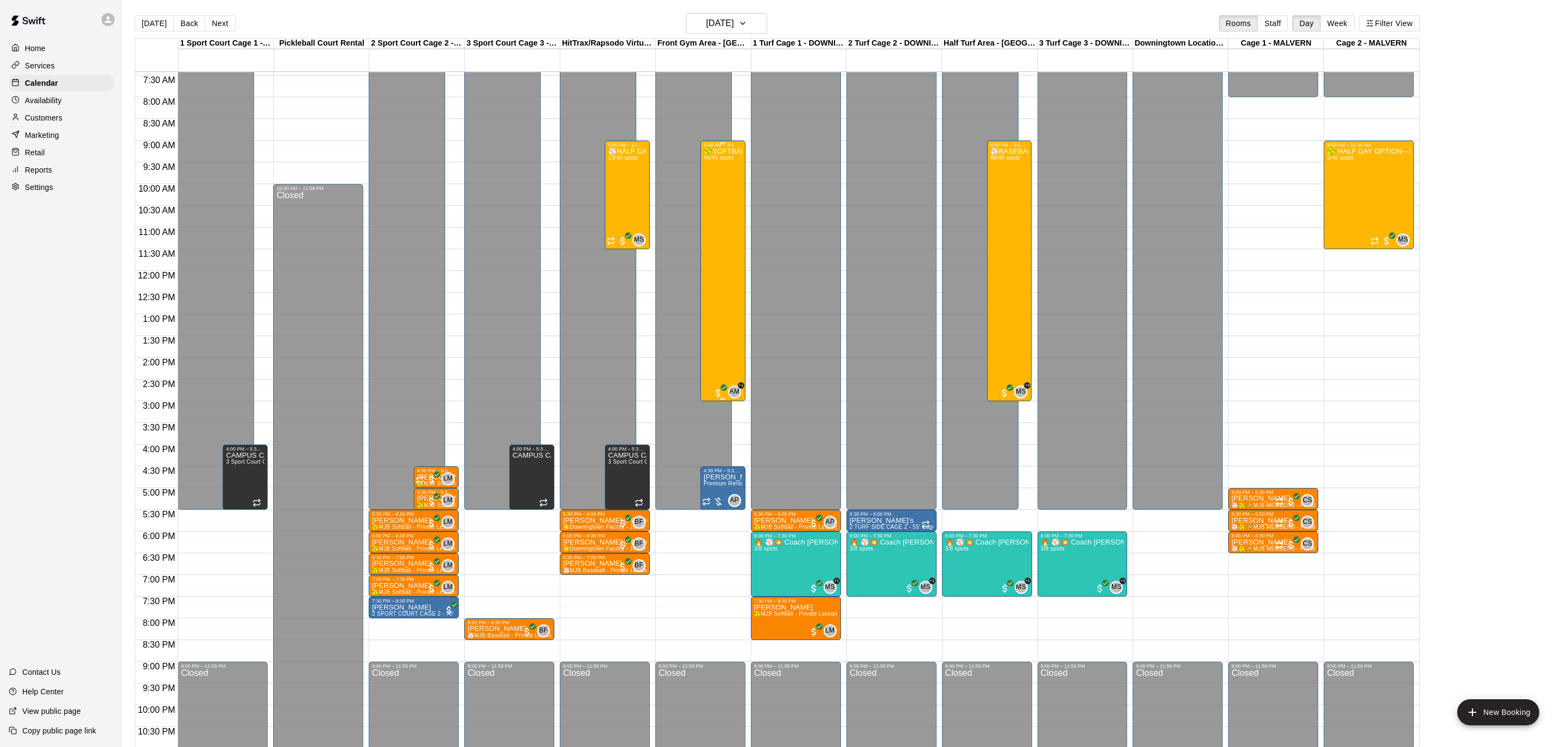
click at [722, 240] on div "🥎SOFTBALL SUMMER CAMP--SPLASH AT THE PLATE!🥎 46/46 spots" at bounding box center [723, 521] width 39 height 747
click at [714, 182] on img "edit" at bounding box center [714, 185] width 13 height 13
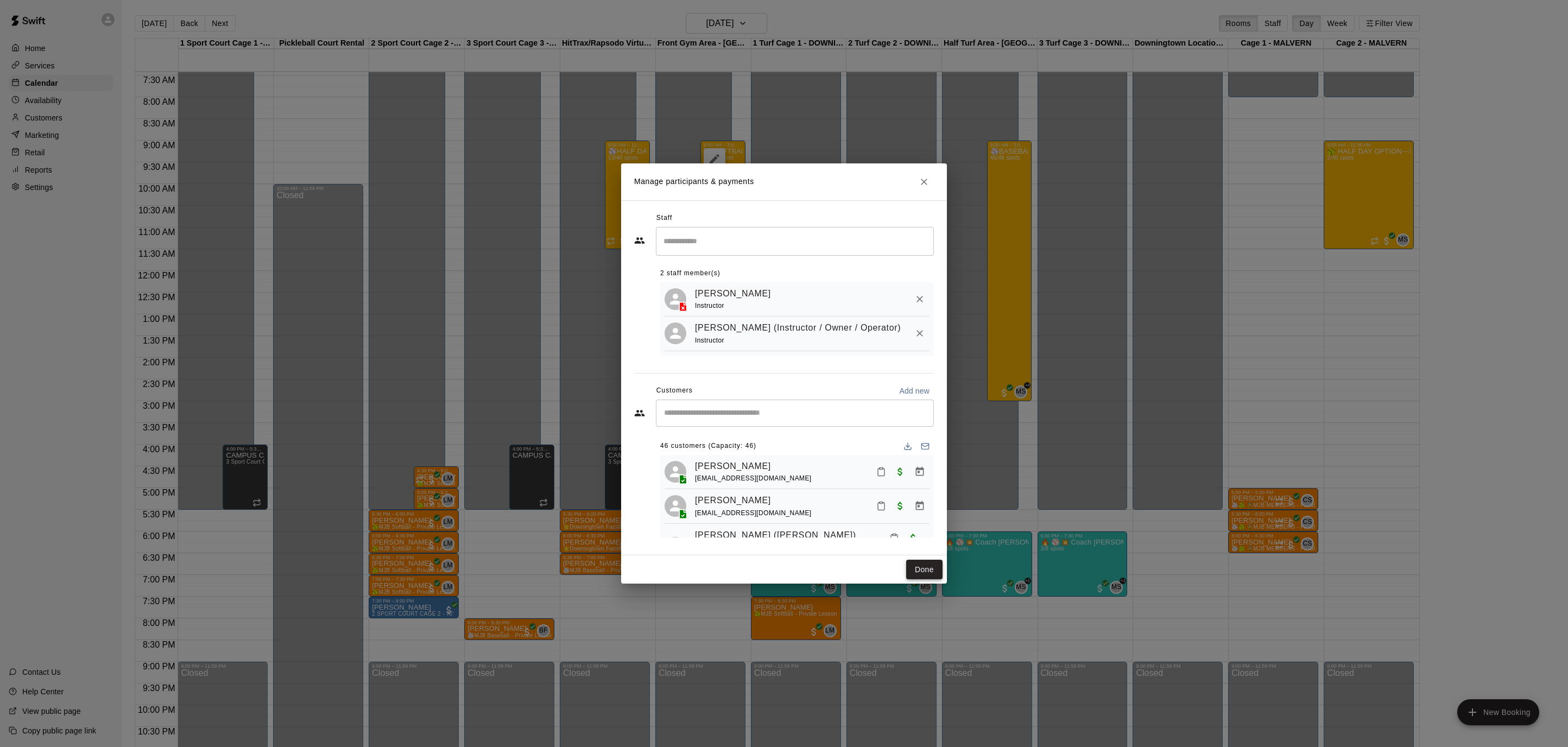
click at [938, 561] on button "Done" at bounding box center [924, 569] width 36 height 20
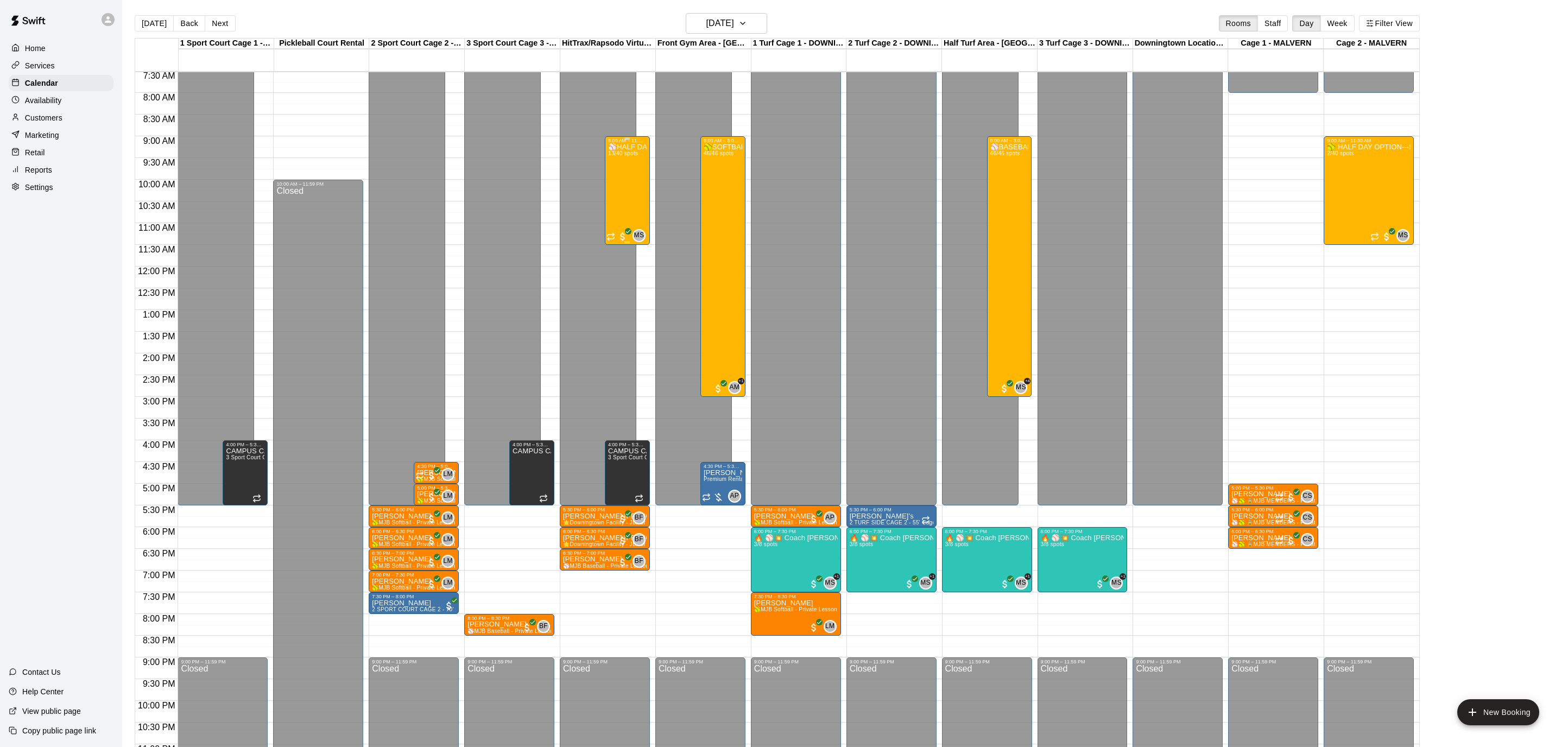
click at [632, 176] on div "⚾️HALF DAY OPTION---BASEBALL SUMMER CAMP--SPLASH AT THE PLATE!⚾️ 13/40 spots" at bounding box center [627, 517] width 39 height 747
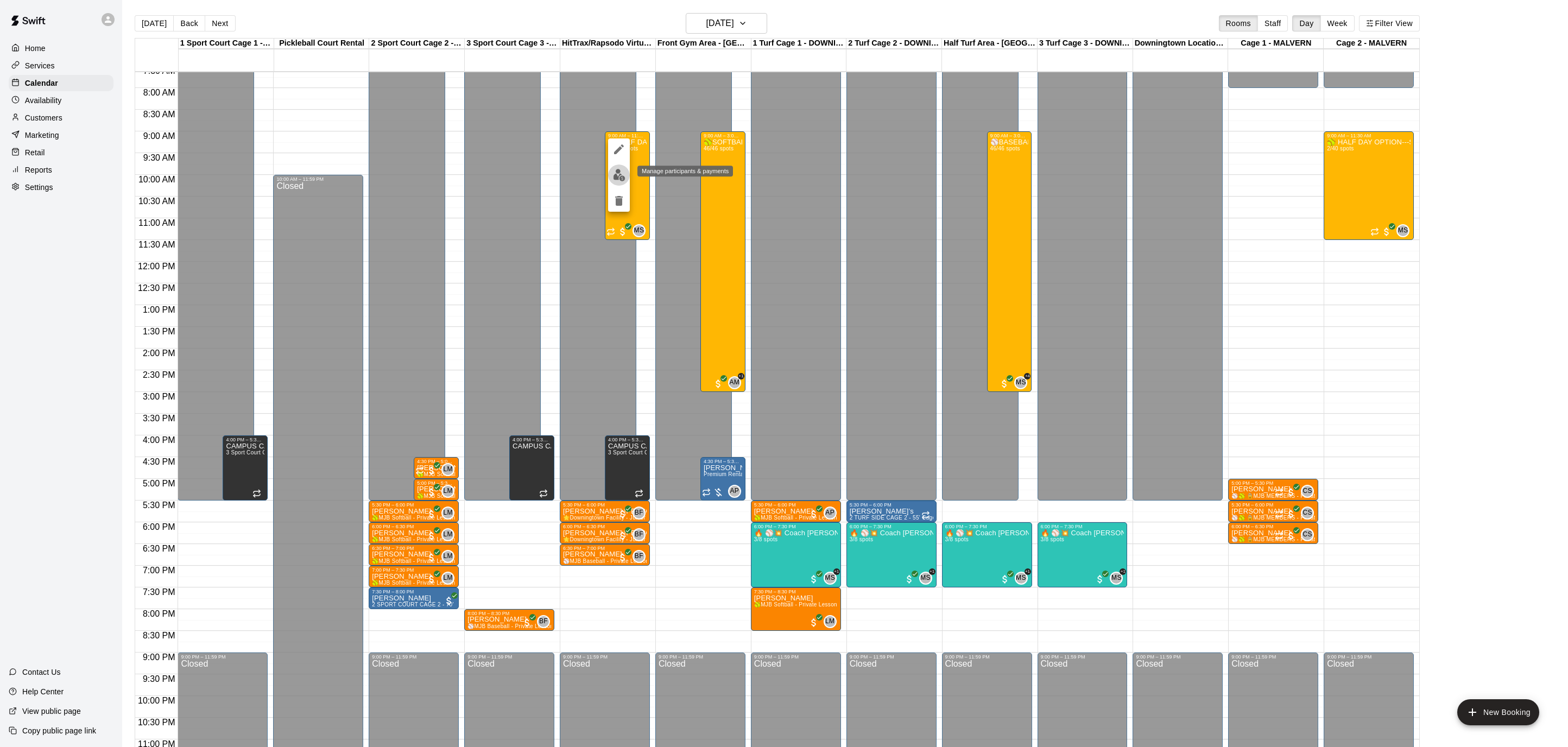
click at [620, 170] on img "edit" at bounding box center [619, 175] width 13 height 13
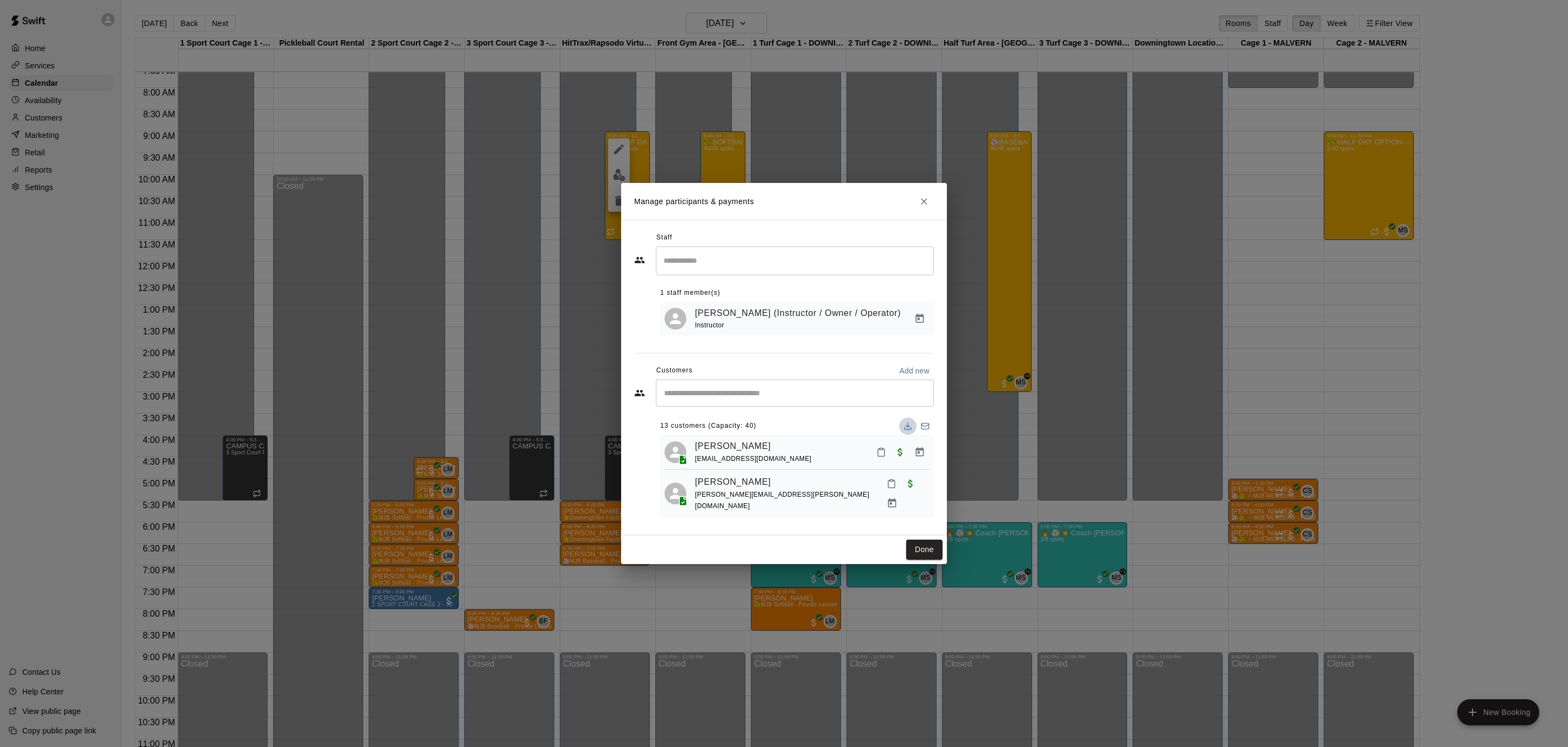
click at [911, 427] on icon "Download list" at bounding box center [907, 425] width 9 height 9
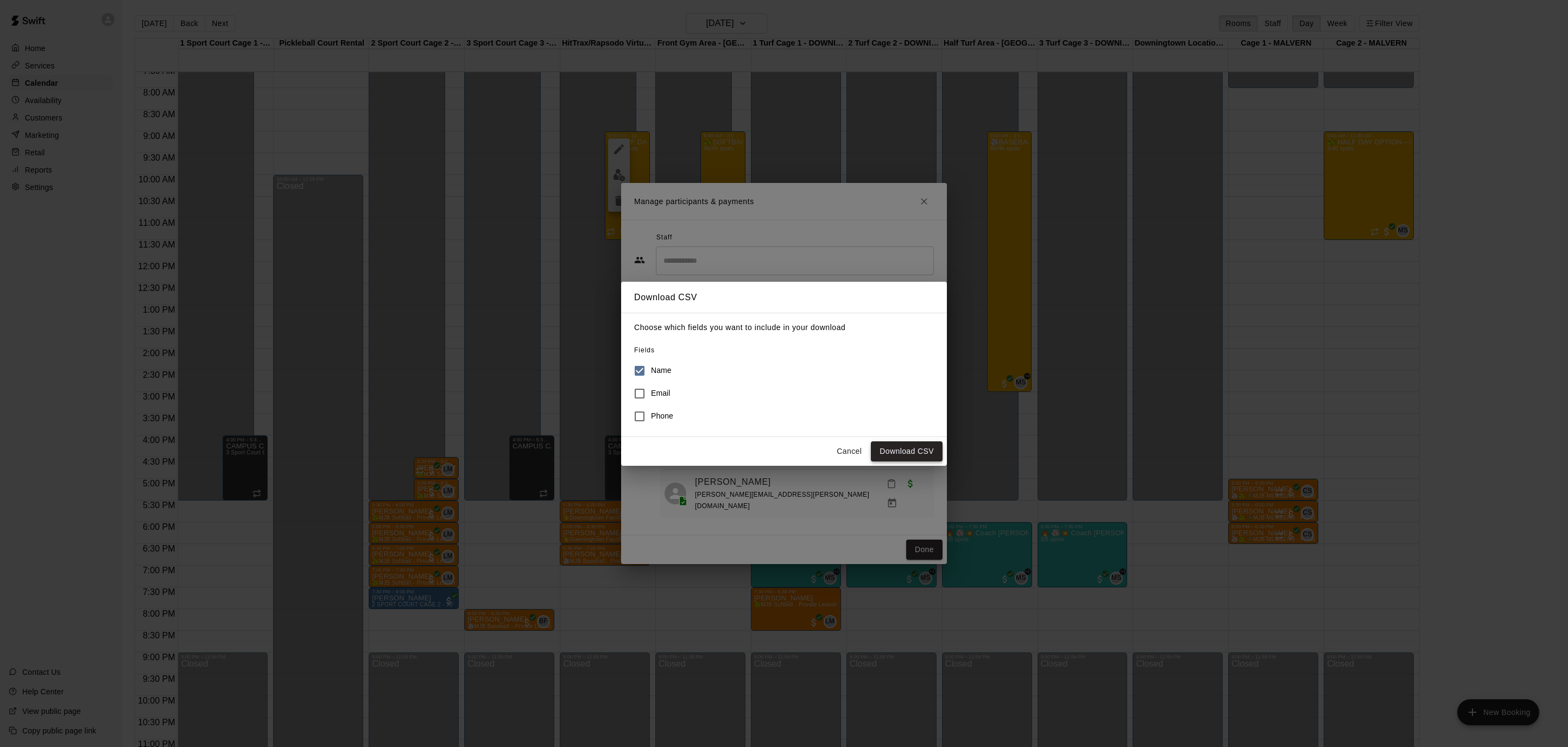
click at [895, 446] on button "Download CSV" at bounding box center [906, 452] width 72 height 20
click at [897, 451] on button "Download CSV" at bounding box center [906, 452] width 72 height 20
click at [850, 450] on button "Cancel" at bounding box center [849, 452] width 35 height 20
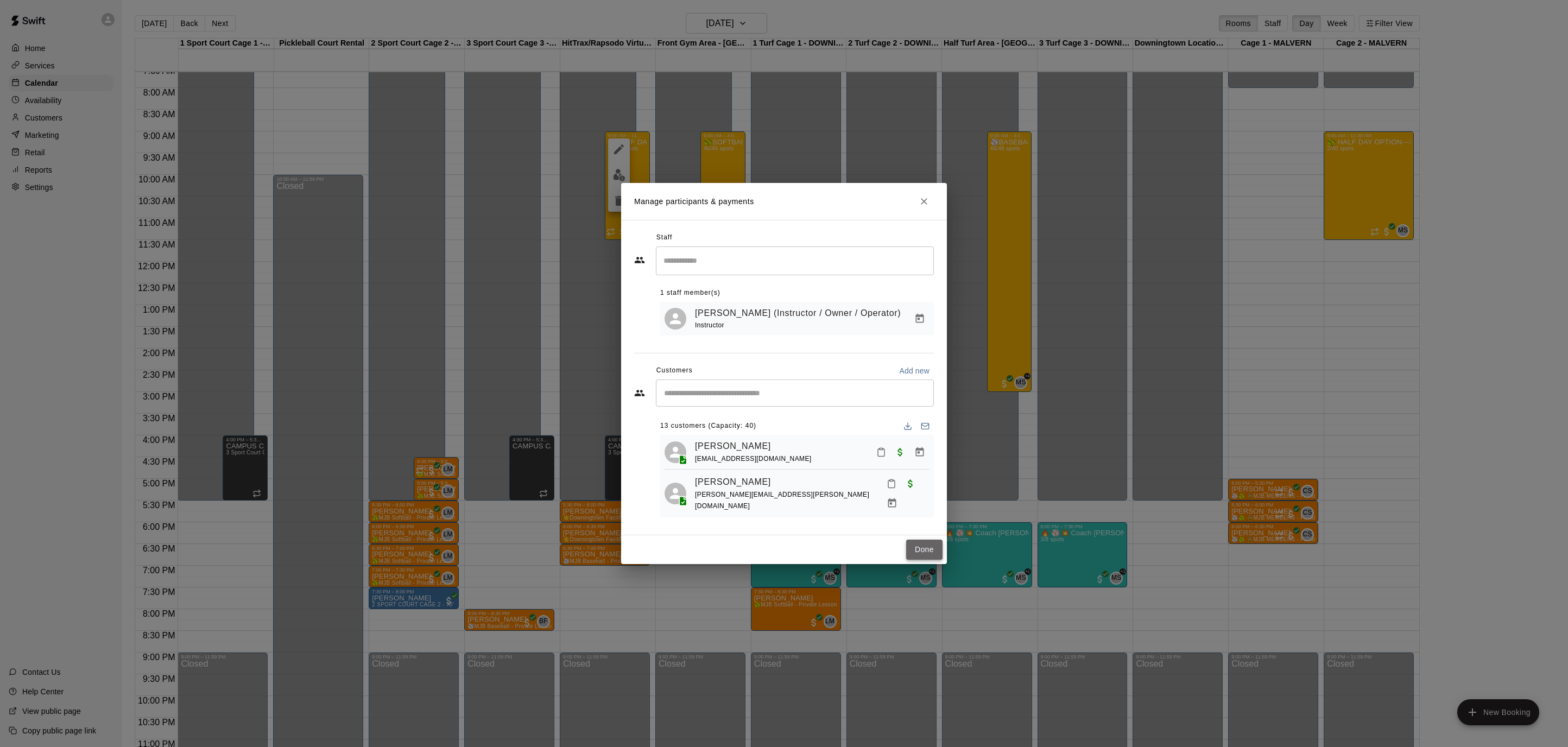
click at [926, 548] on button "Done" at bounding box center [924, 549] width 36 height 20
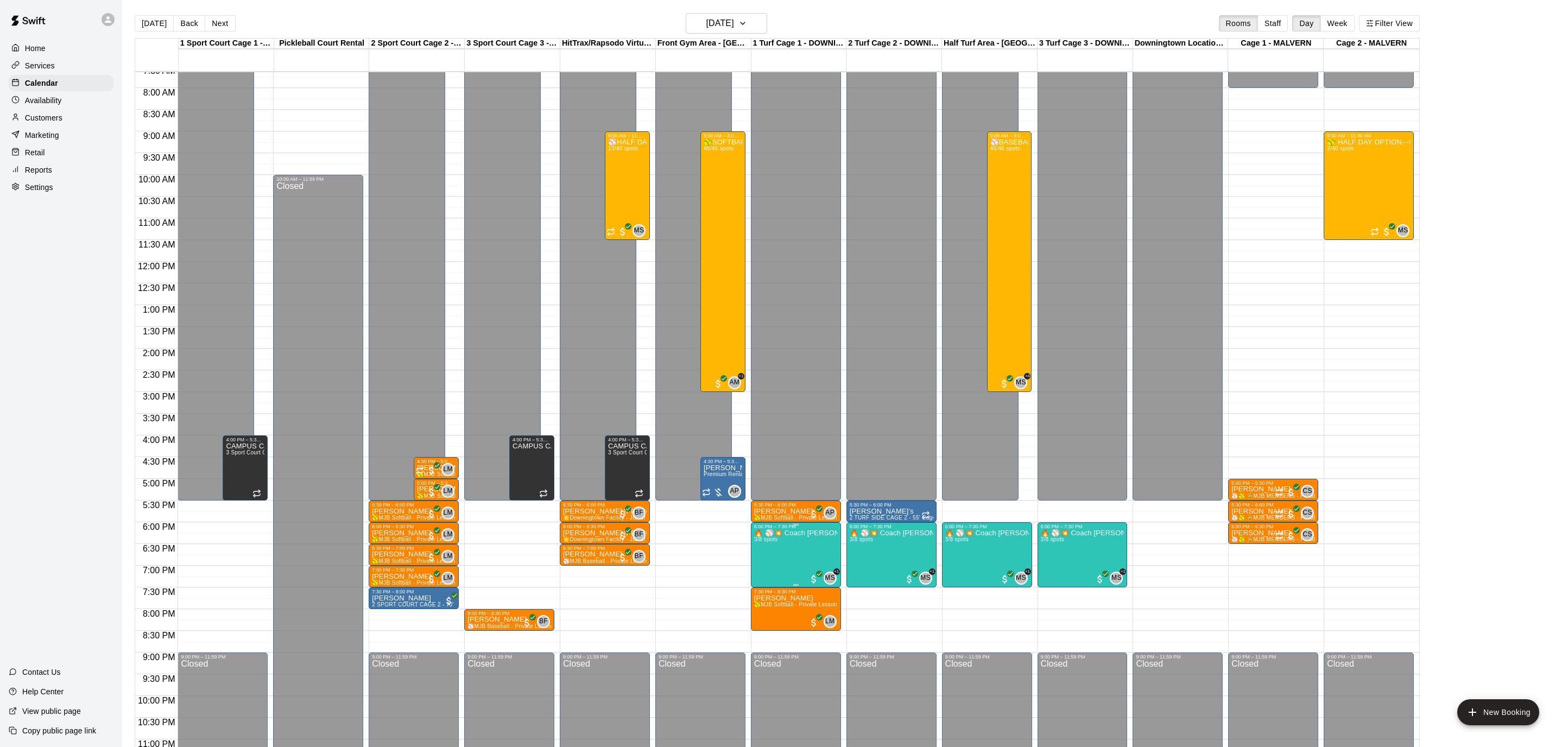
click at [759, 567] on img "edit" at bounding box center [765, 565] width 13 height 13
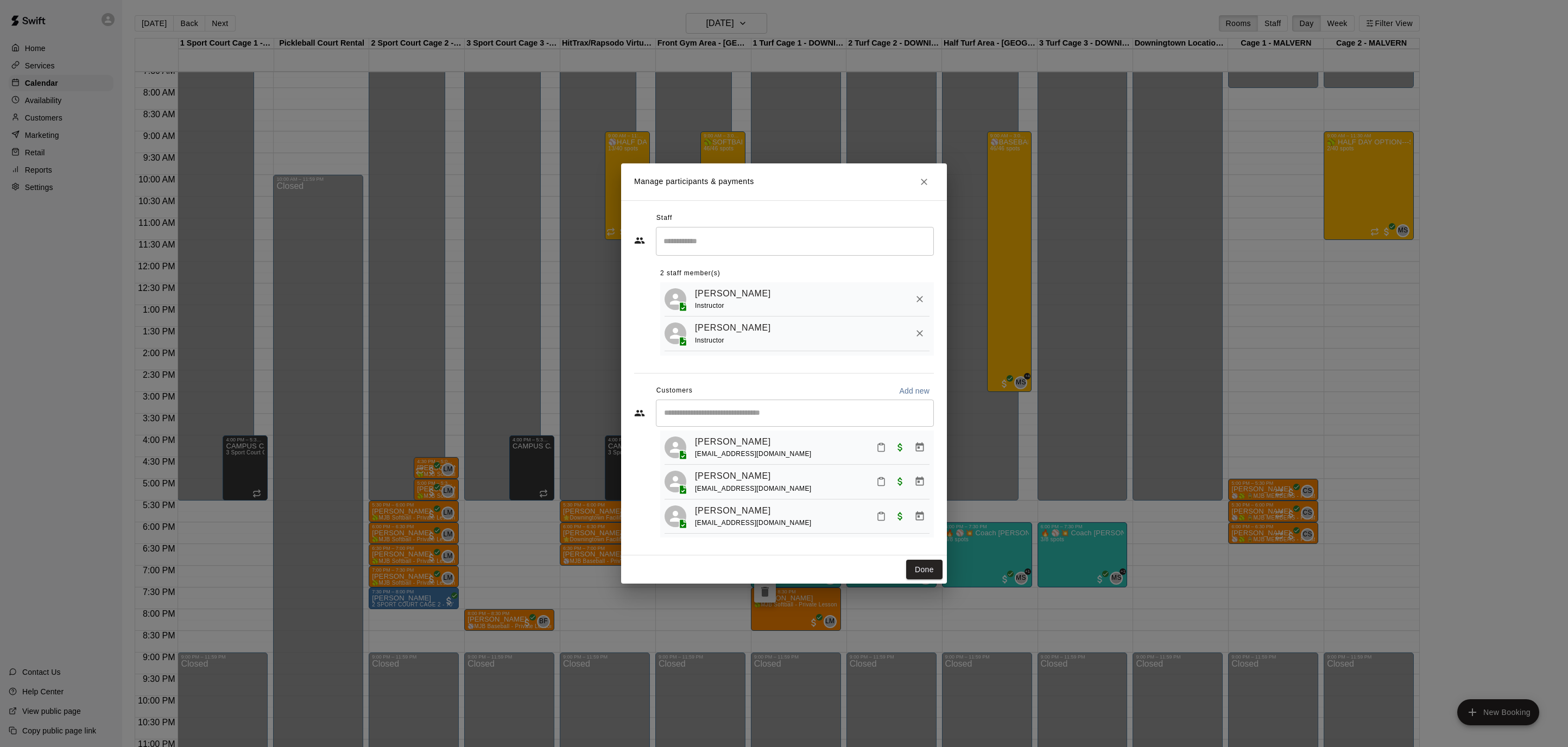
scroll to position [25, 0]
click at [716, 476] on link "[PERSON_NAME]" at bounding box center [732, 475] width 76 height 14
